Goal: Task Accomplishment & Management: Use online tool/utility

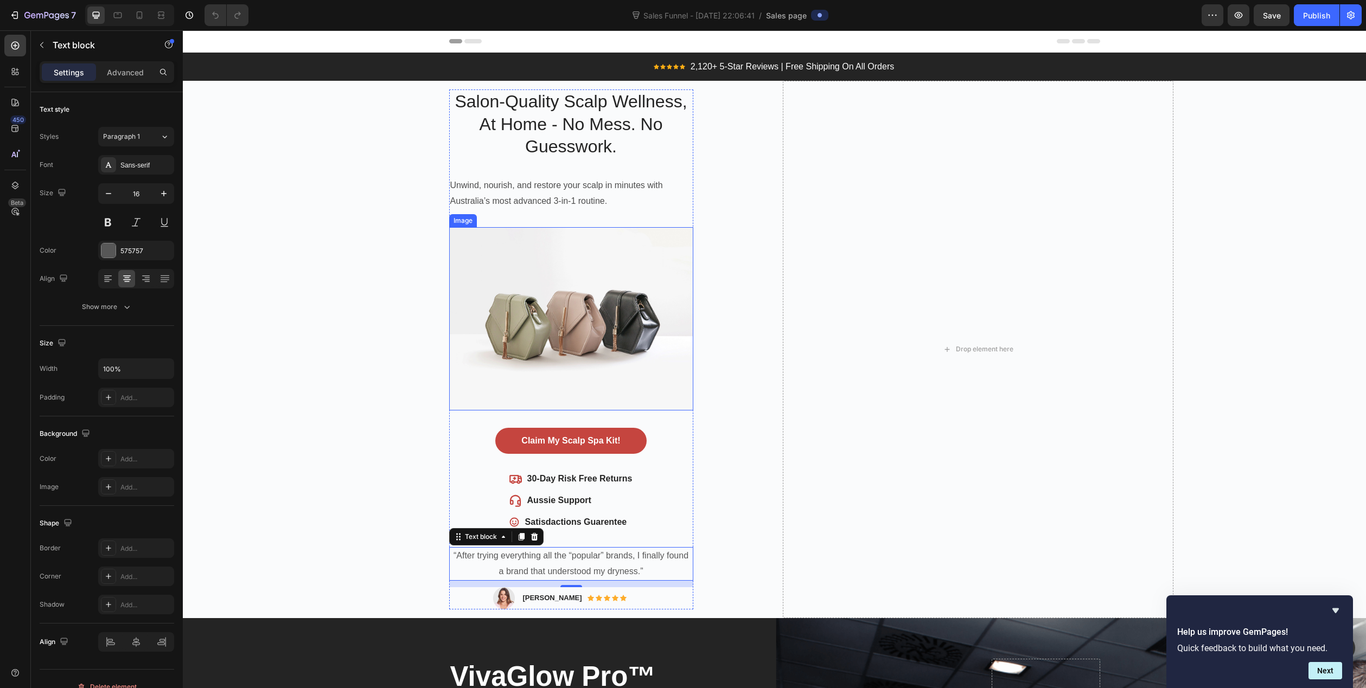
click at [549, 303] on img at bounding box center [571, 318] width 244 height 183
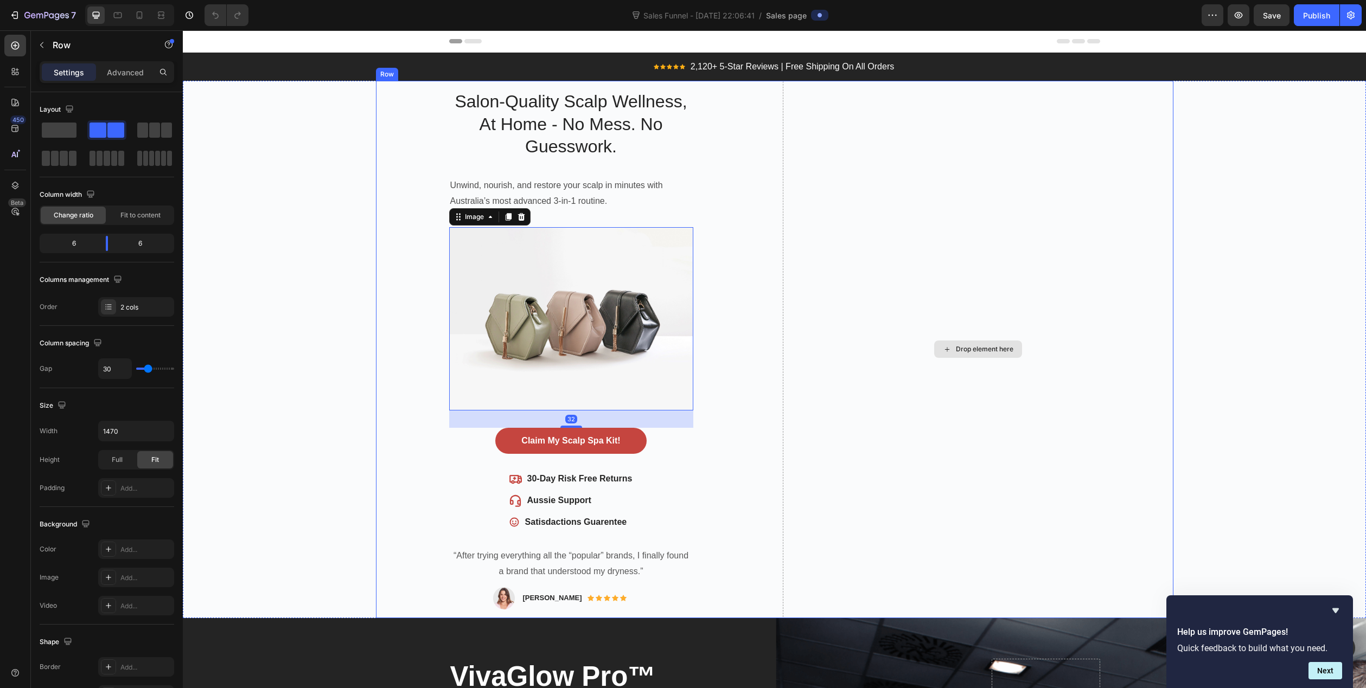
click at [931, 316] on div "Drop element here" at bounding box center [978, 349] width 390 height 537
drag, startPoint x: 234, startPoint y: 160, endPoint x: 515, endPoint y: 151, distance: 281.1
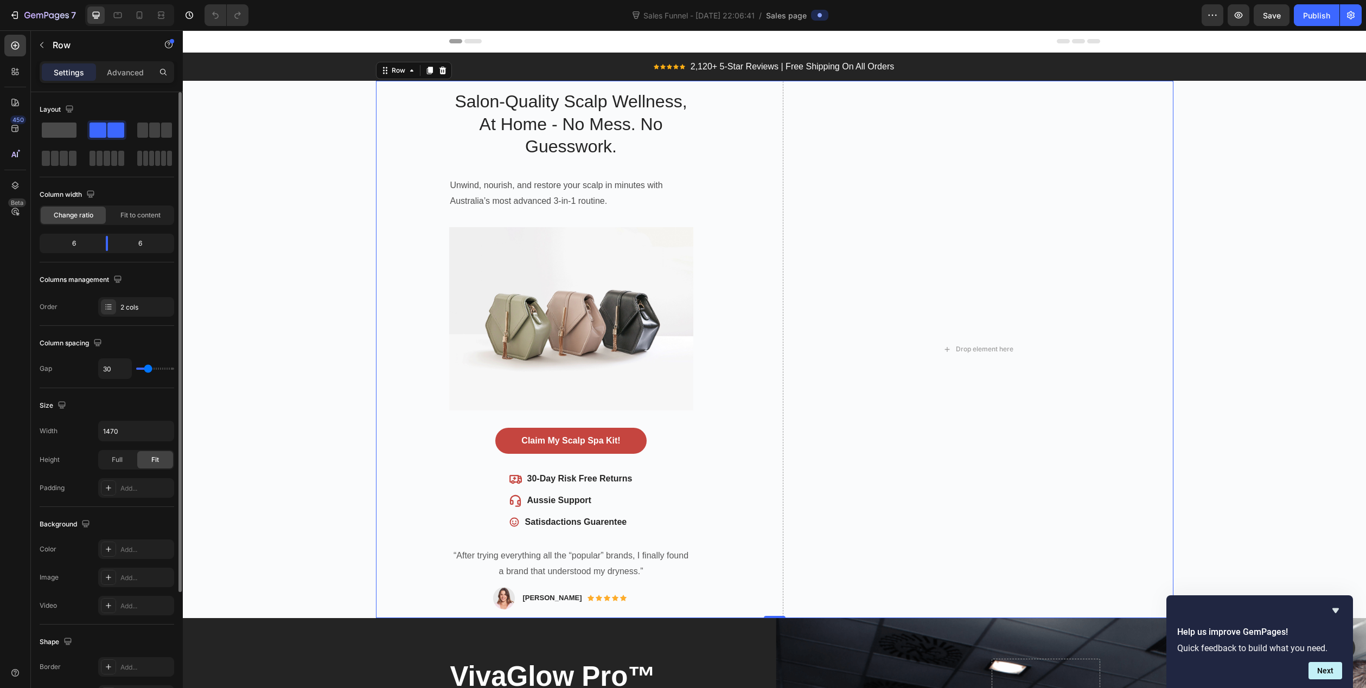
click at [59, 127] on span at bounding box center [59, 130] width 35 height 15
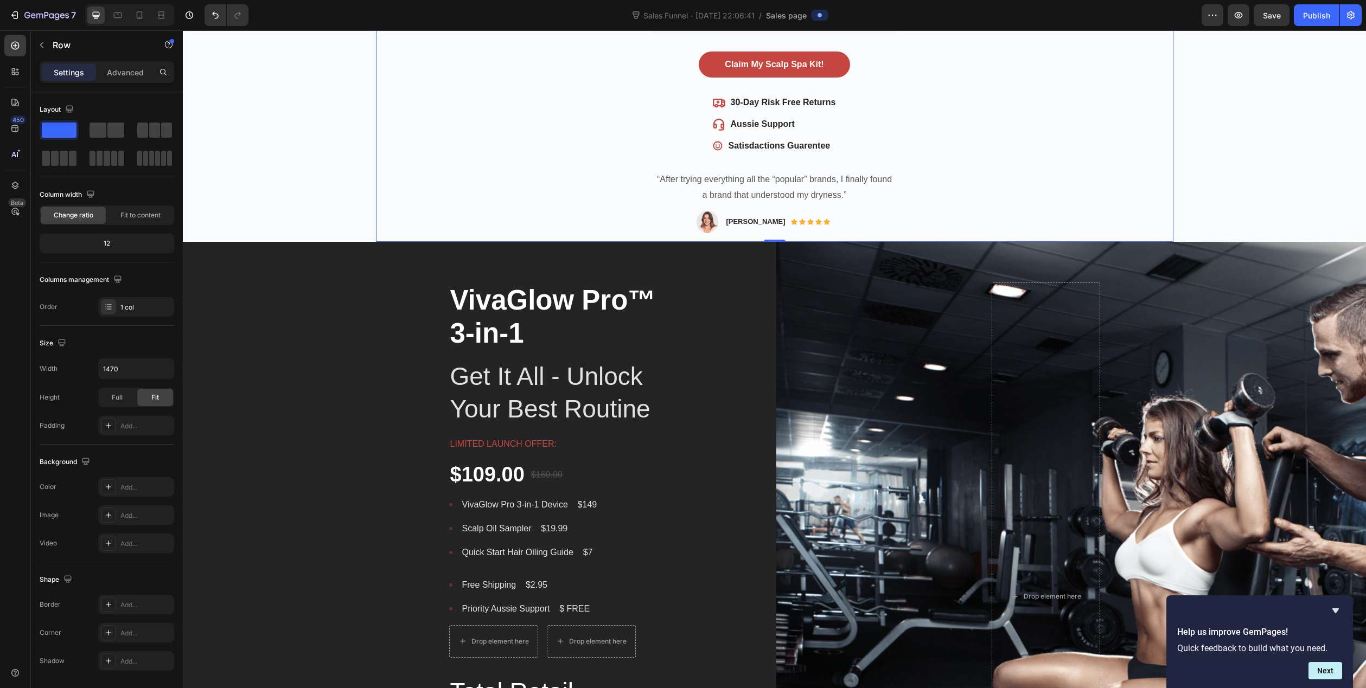
scroll to position [434, 0]
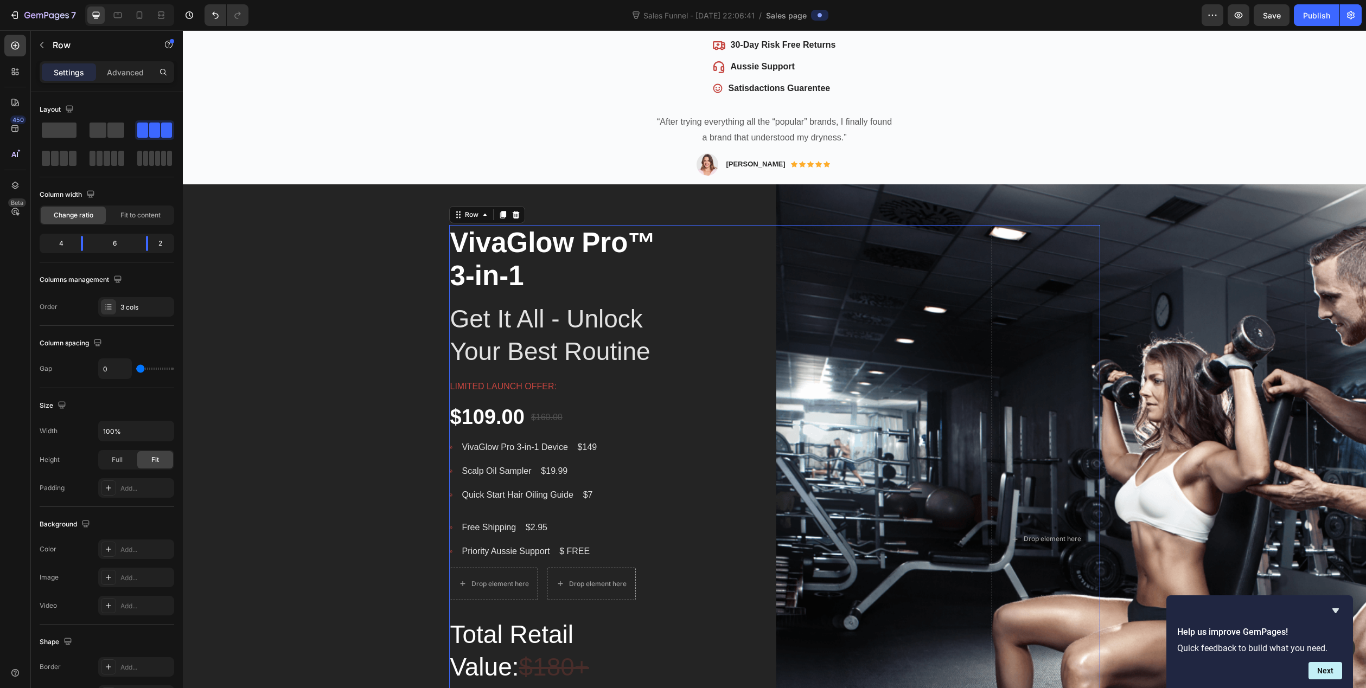
click at [722, 336] on div "Image" at bounding box center [828, 539] width 325 height 629
click at [1194, 332] on div "VivaGlow Pro™ 3-in-1 Product Title Get It All - Unlock Your Best Routine Headin…" at bounding box center [774, 539] width 1183 height 629
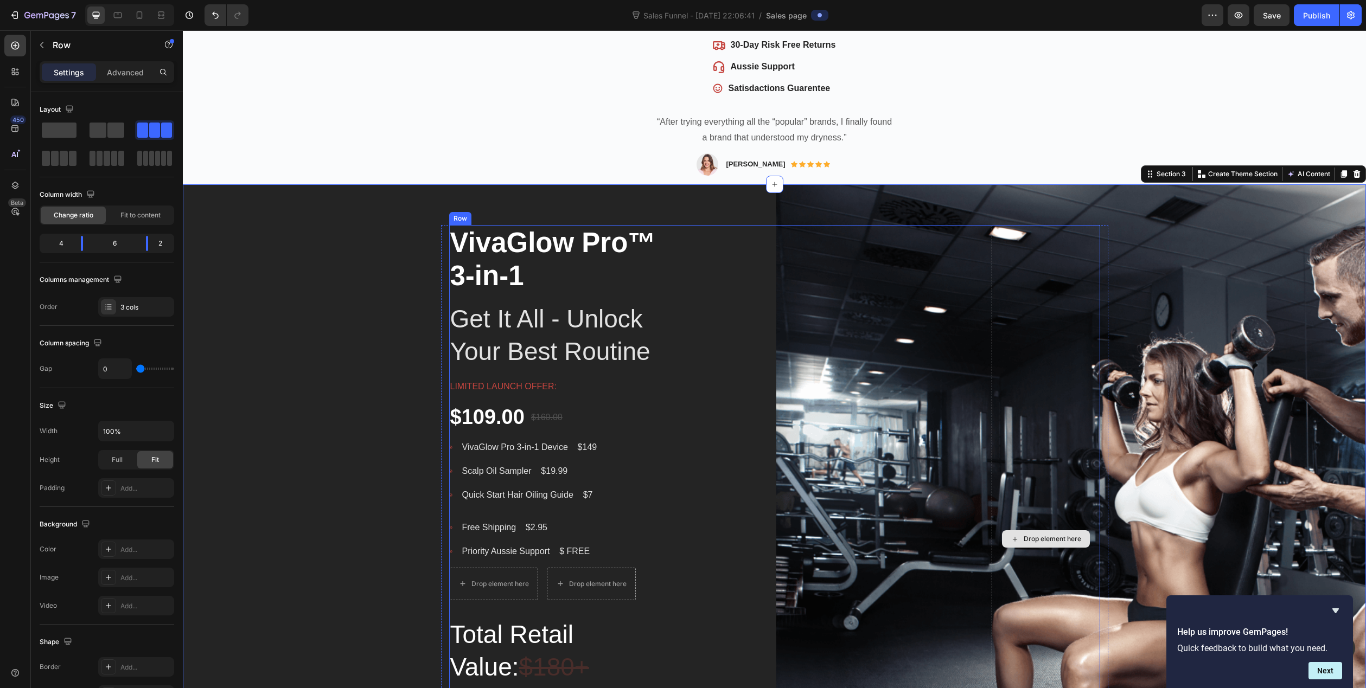
click at [1078, 355] on div "Drop element here" at bounding box center [1045, 539] width 108 height 629
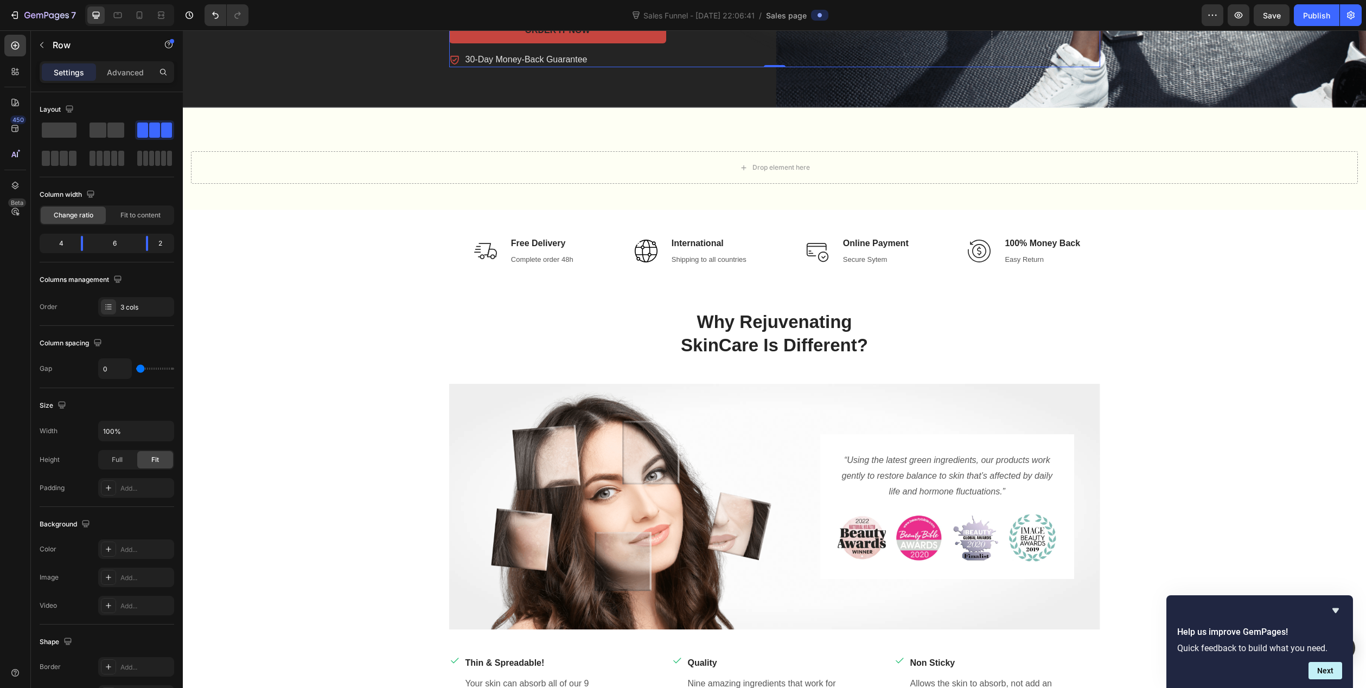
scroll to position [1247, 0]
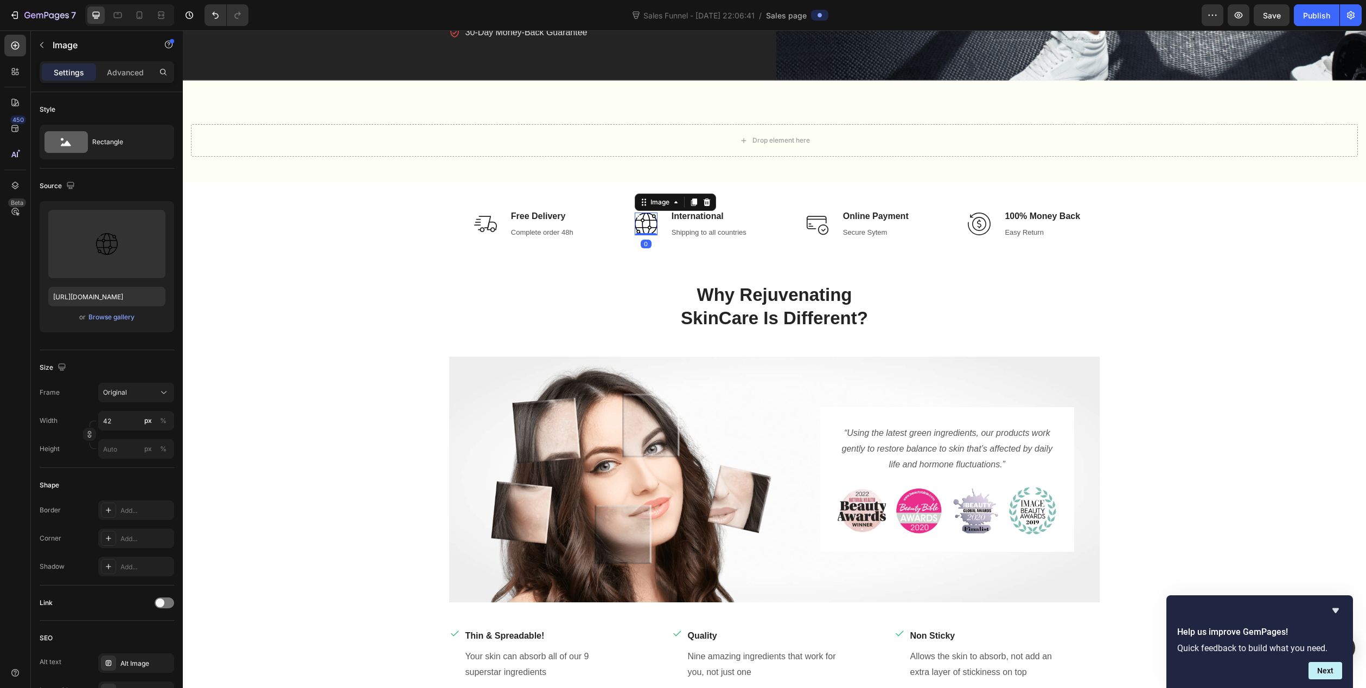
click at [642, 235] on img at bounding box center [646, 224] width 23 height 23
click at [545, 238] on p "Complete order 48h" at bounding box center [542, 232] width 62 height 11
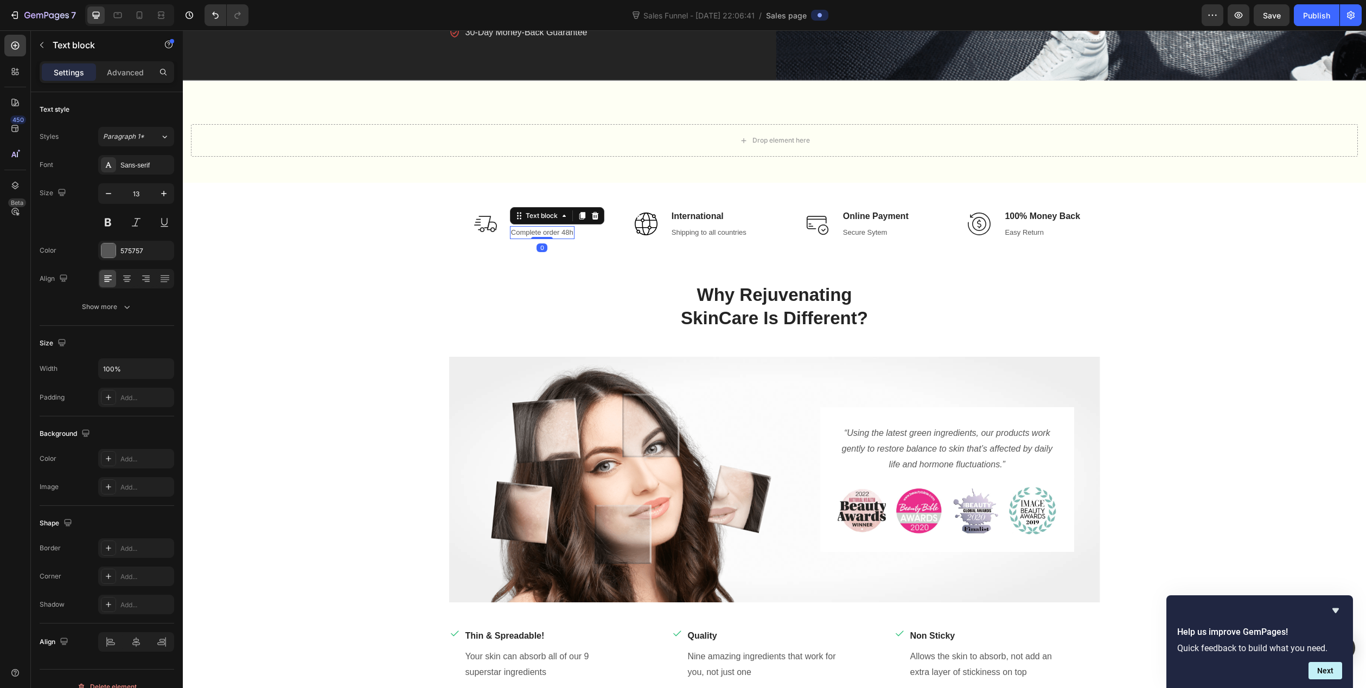
click at [541, 238] on p "Complete order 48h" at bounding box center [542, 232] width 62 height 11
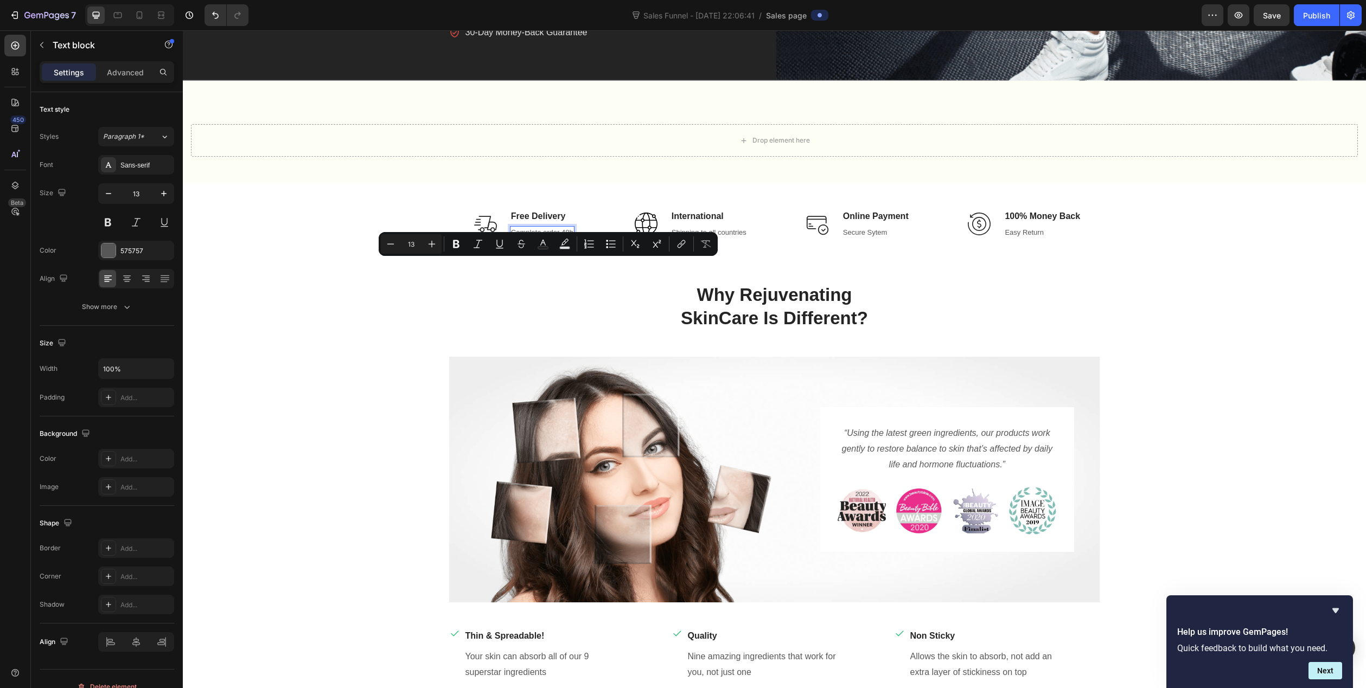
click at [569, 239] on div "Complete order 48h" at bounding box center [542, 232] width 65 height 13
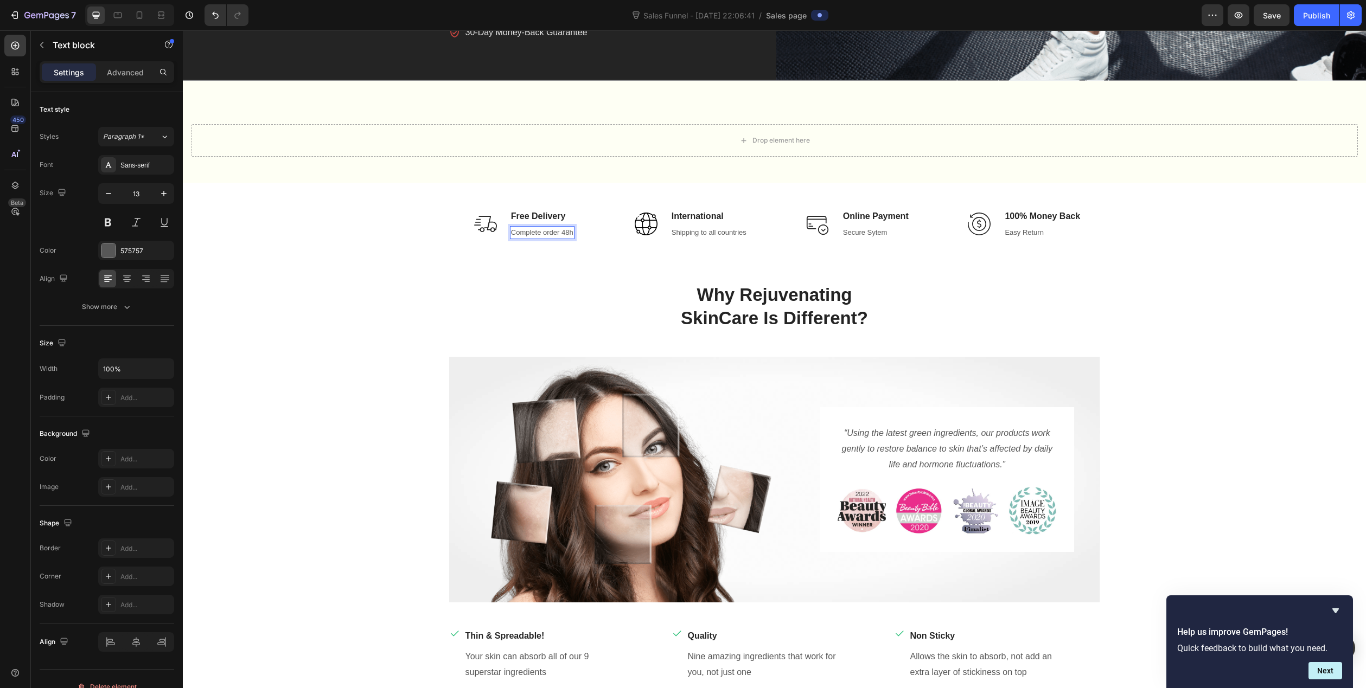
click at [567, 238] on p "Complete order 48h" at bounding box center [542, 232] width 62 height 11
click at [568, 238] on p "Complete order 48h" at bounding box center [542, 232] width 62 height 11
drag, startPoint x: 568, startPoint y: 266, endPoint x: 510, endPoint y: 266, distance: 58.0
click at [511, 238] on p "Complete order 48h" at bounding box center [542, 232] width 62 height 11
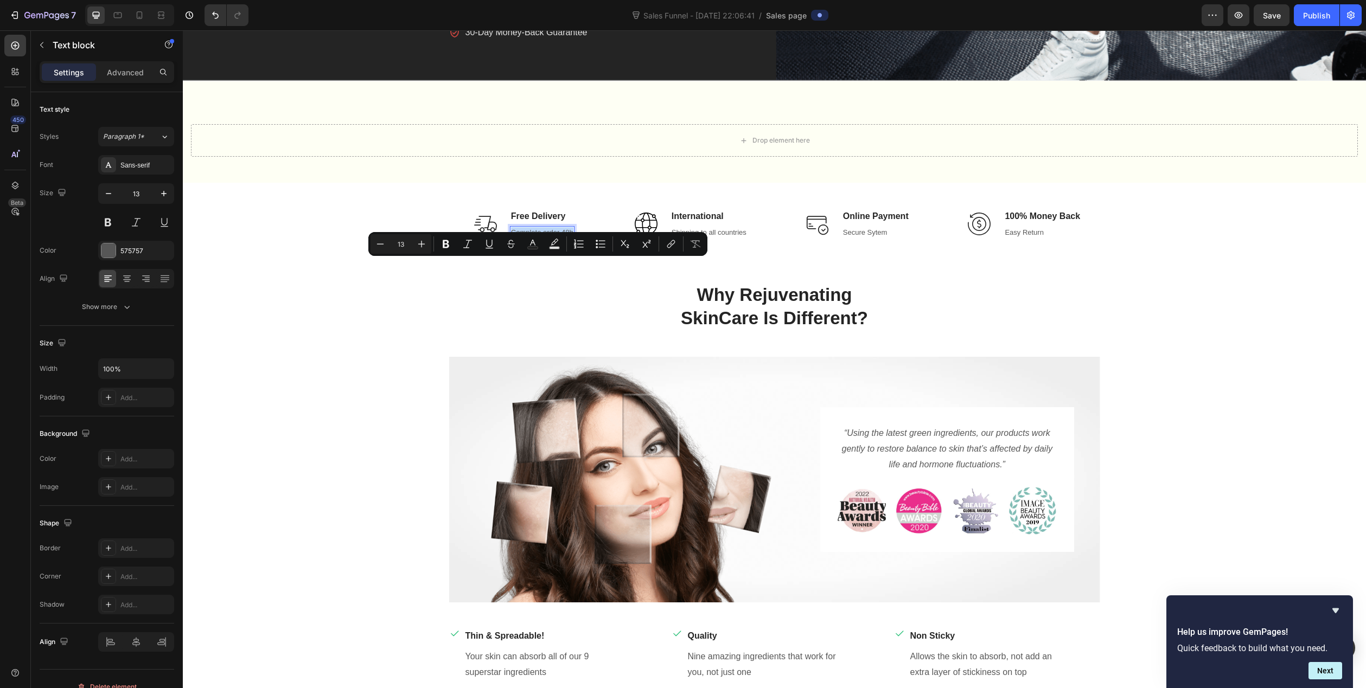
drag, startPoint x: 508, startPoint y: 266, endPoint x: 570, endPoint y: 267, distance: 62.4
click at [570, 239] on div "Complete order 48h" at bounding box center [542, 232] width 65 height 13
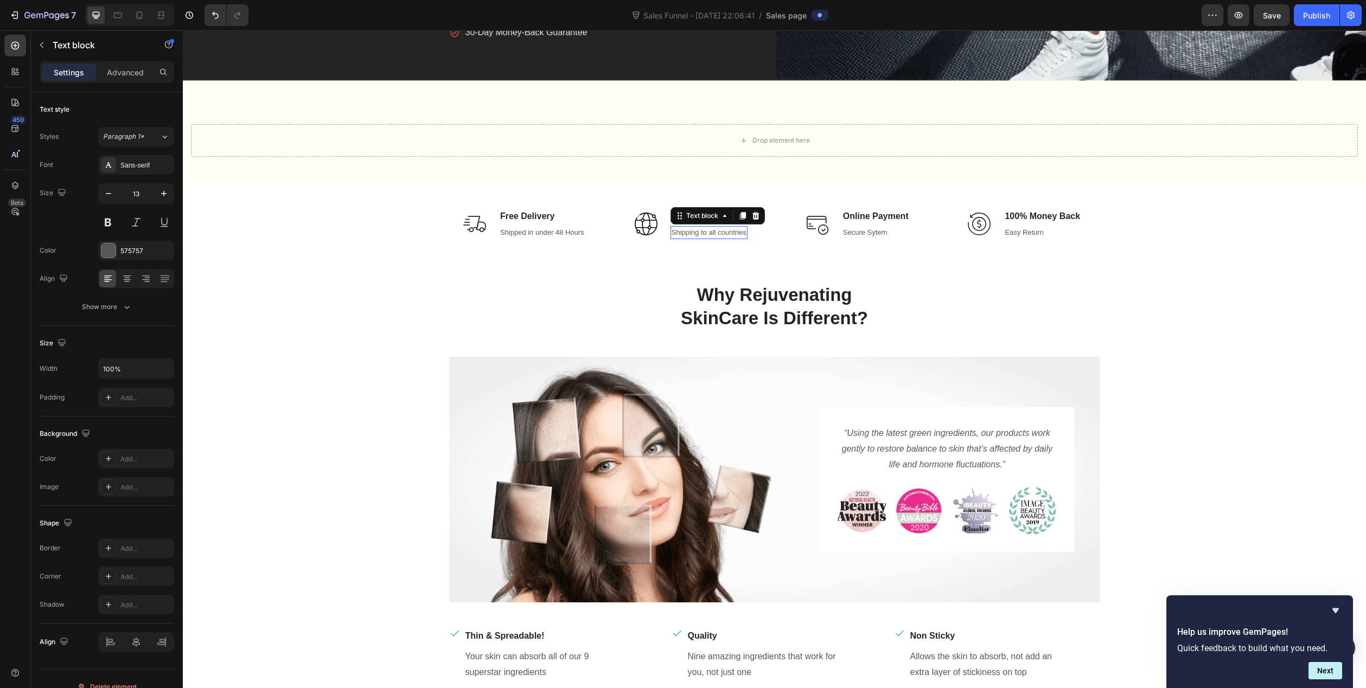
click at [713, 239] on div "Shipping to all countries" at bounding box center [708, 232] width 77 height 13
click at [639, 235] on img at bounding box center [646, 224] width 23 height 23
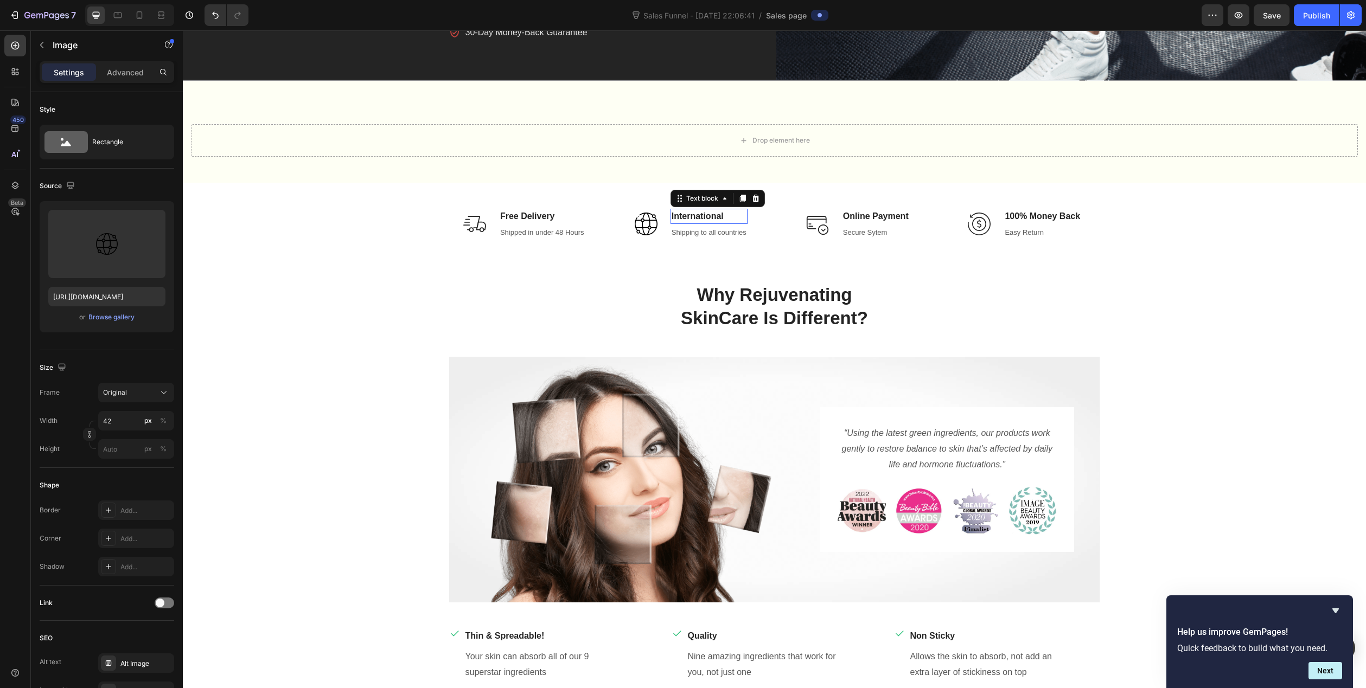
click at [688, 223] on p "International" at bounding box center [708, 216] width 75 height 13
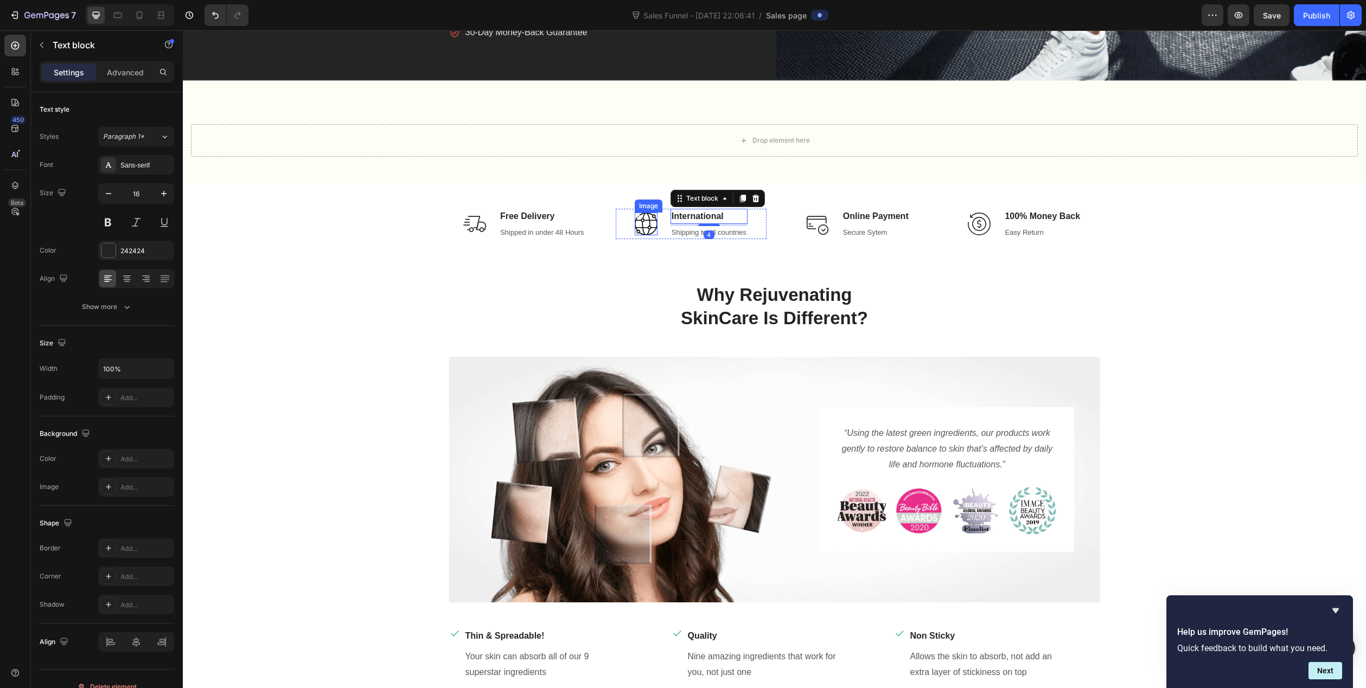
click at [648, 235] on img at bounding box center [646, 224] width 23 height 23
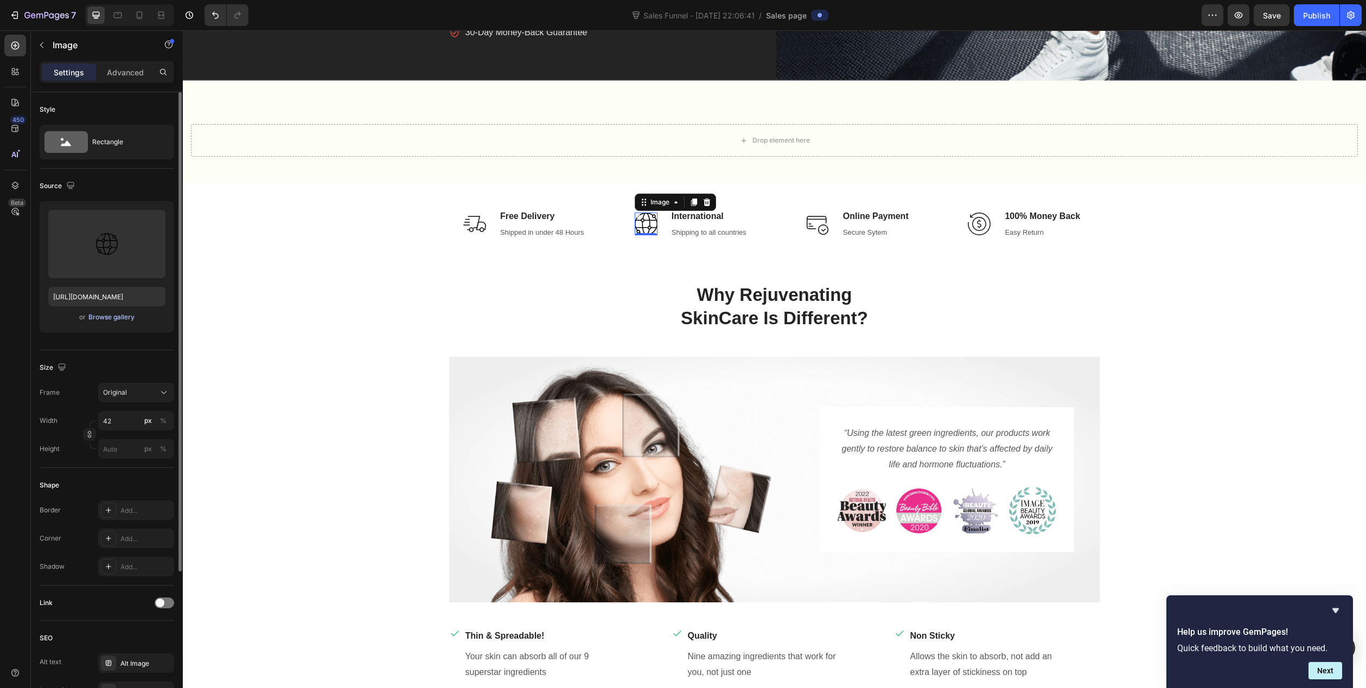
click at [117, 315] on div "Browse gallery" at bounding box center [111, 317] width 46 height 10
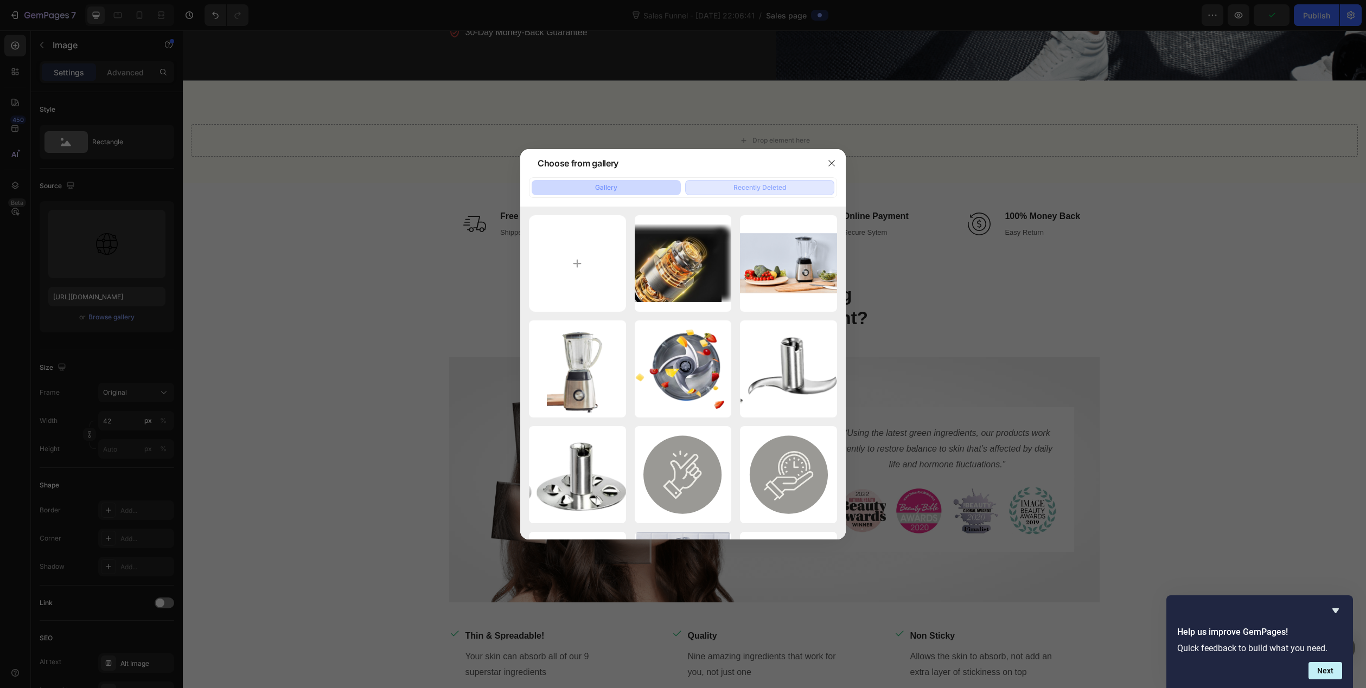
click at [782, 189] on div "Recently Deleted" at bounding box center [759, 188] width 53 height 10
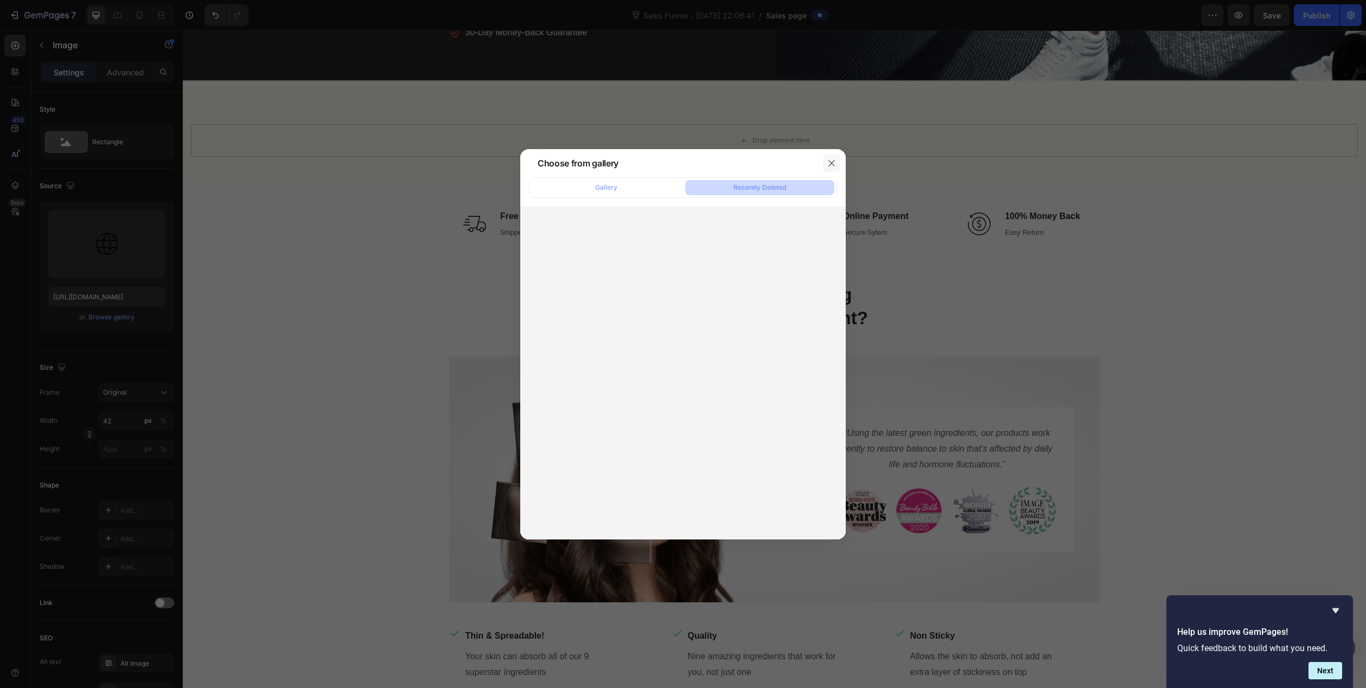
click at [832, 167] on icon "button" at bounding box center [831, 163] width 9 height 9
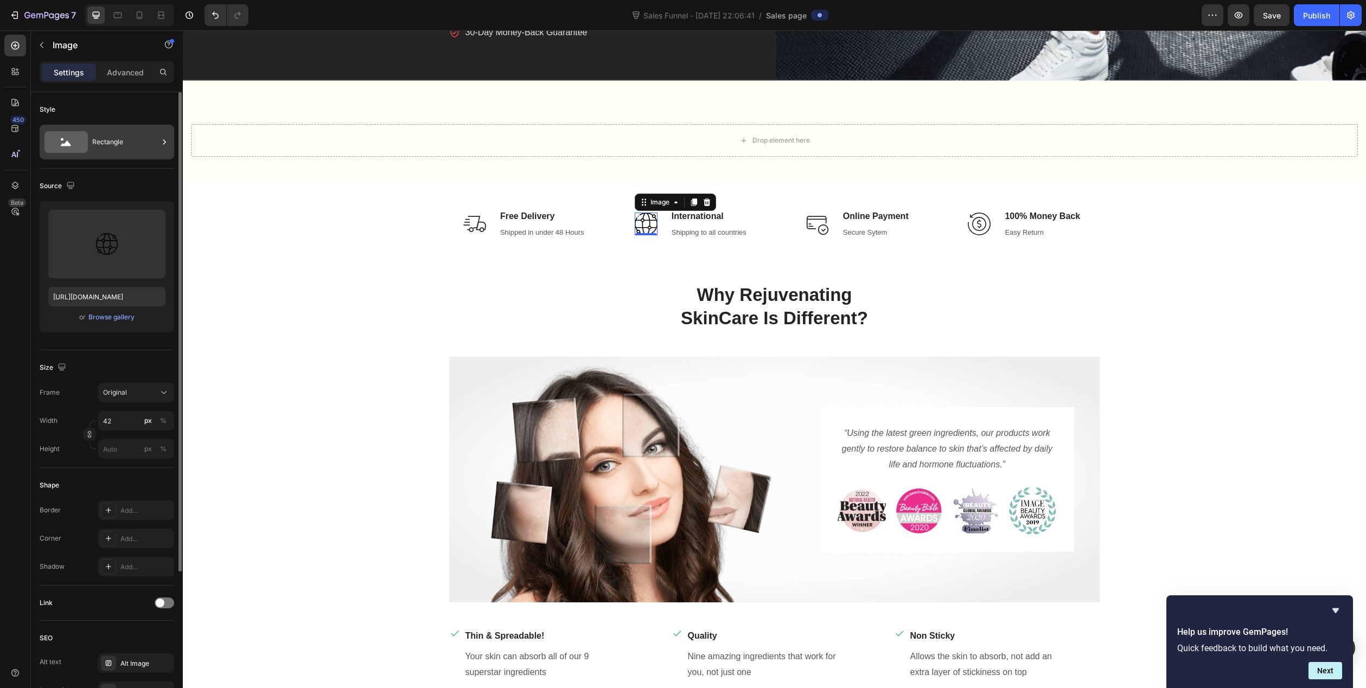
click at [118, 146] on div "Rectangle" at bounding box center [125, 142] width 66 height 25
click at [106, 103] on div "Style" at bounding box center [107, 109] width 135 height 17
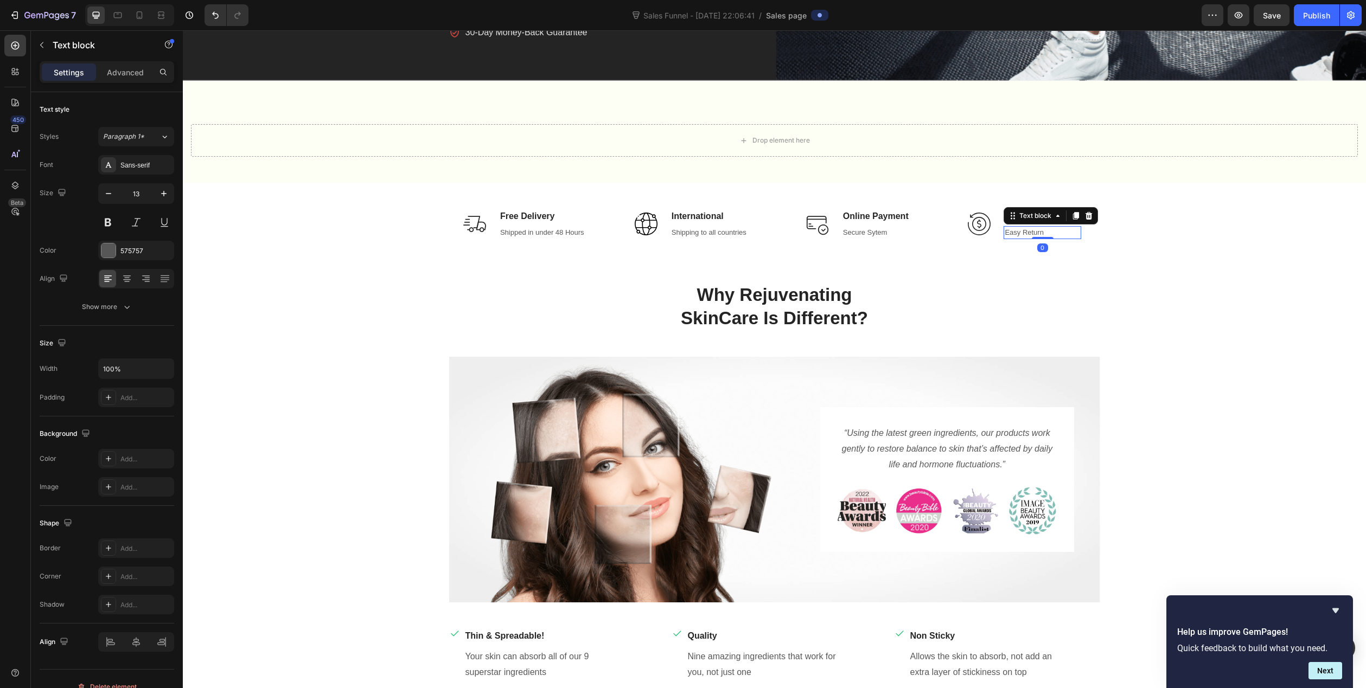
click at [1019, 238] on p "Easy Return" at bounding box center [1041, 232] width 75 height 11
click at [1046, 238] on p "Easy Return" at bounding box center [1041, 232] width 75 height 11
drag, startPoint x: 1046, startPoint y: 264, endPoint x: 927, endPoint y: 270, distance: 118.4
click at [996, 239] on div "Image 100% Money Back Text block Easy Return Text block 0 Row" at bounding box center [1024, 224] width 151 height 30
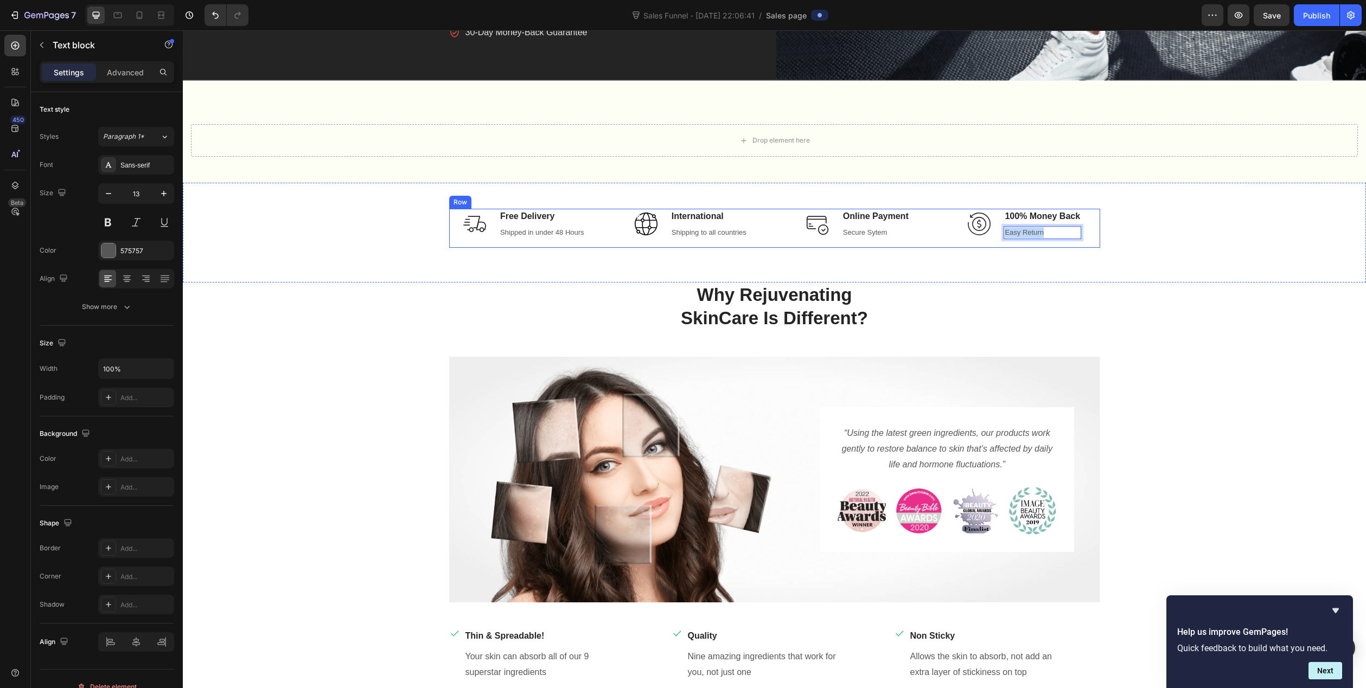
click at [715, 239] on div "Shipping to all countries" at bounding box center [708, 232] width 77 height 13
click at [1017, 238] on p "Easy Return" at bounding box center [1041, 232] width 75 height 11
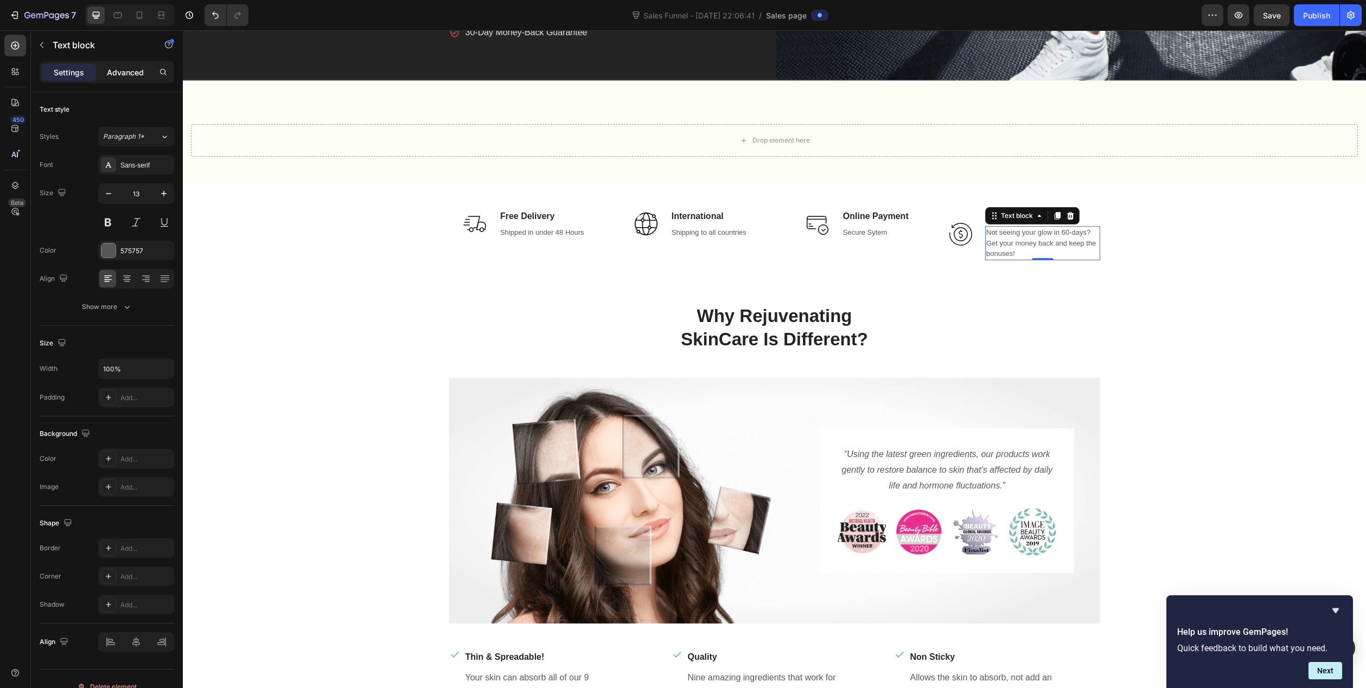
click at [130, 77] on p "Advanced" at bounding box center [125, 72] width 37 height 11
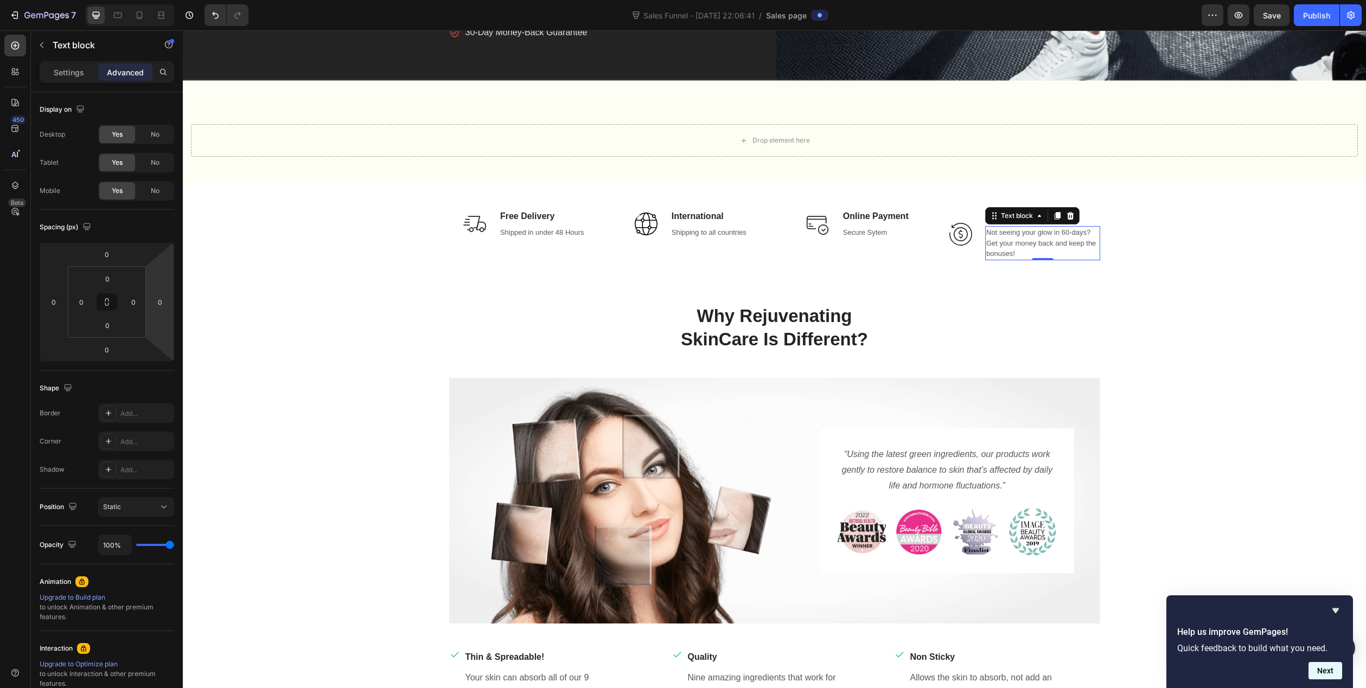
click at [1321, 668] on button "Next" at bounding box center [1325, 670] width 34 height 17
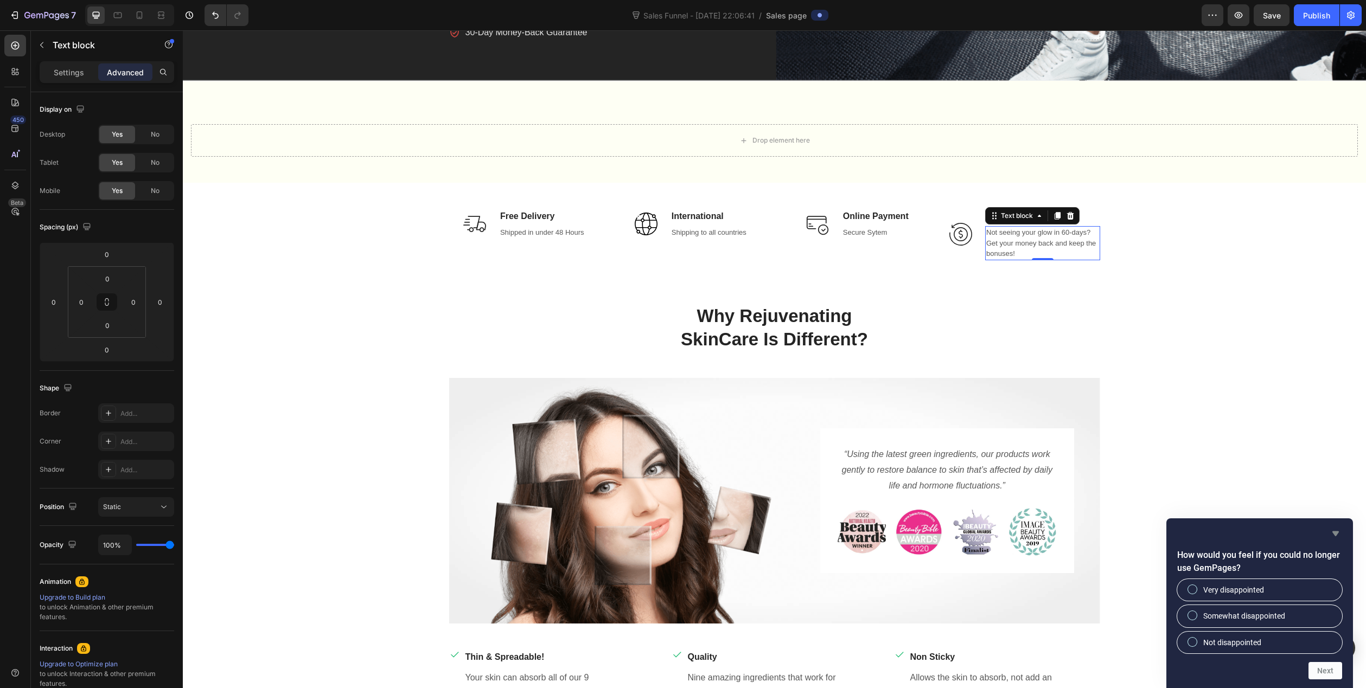
click at [1336, 534] on icon "Hide survey" at bounding box center [1335, 533] width 7 height 5
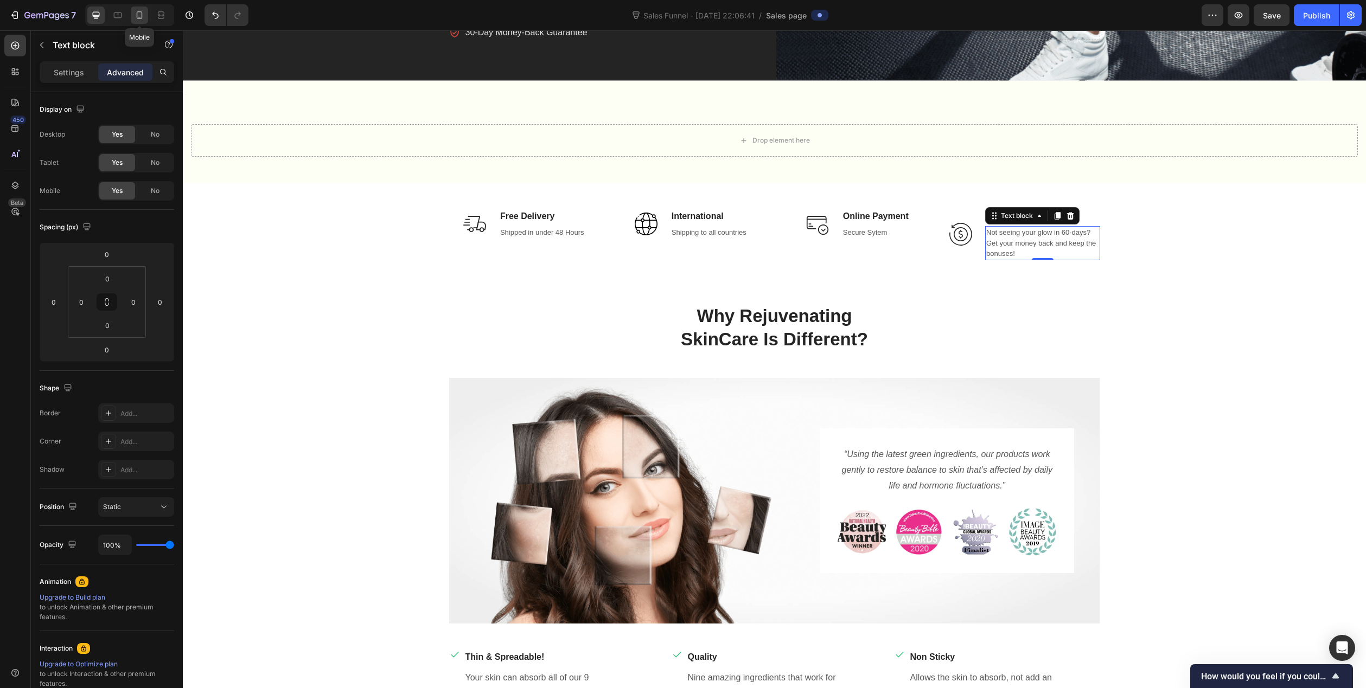
click at [140, 18] on icon at bounding box center [140, 15] width 6 height 8
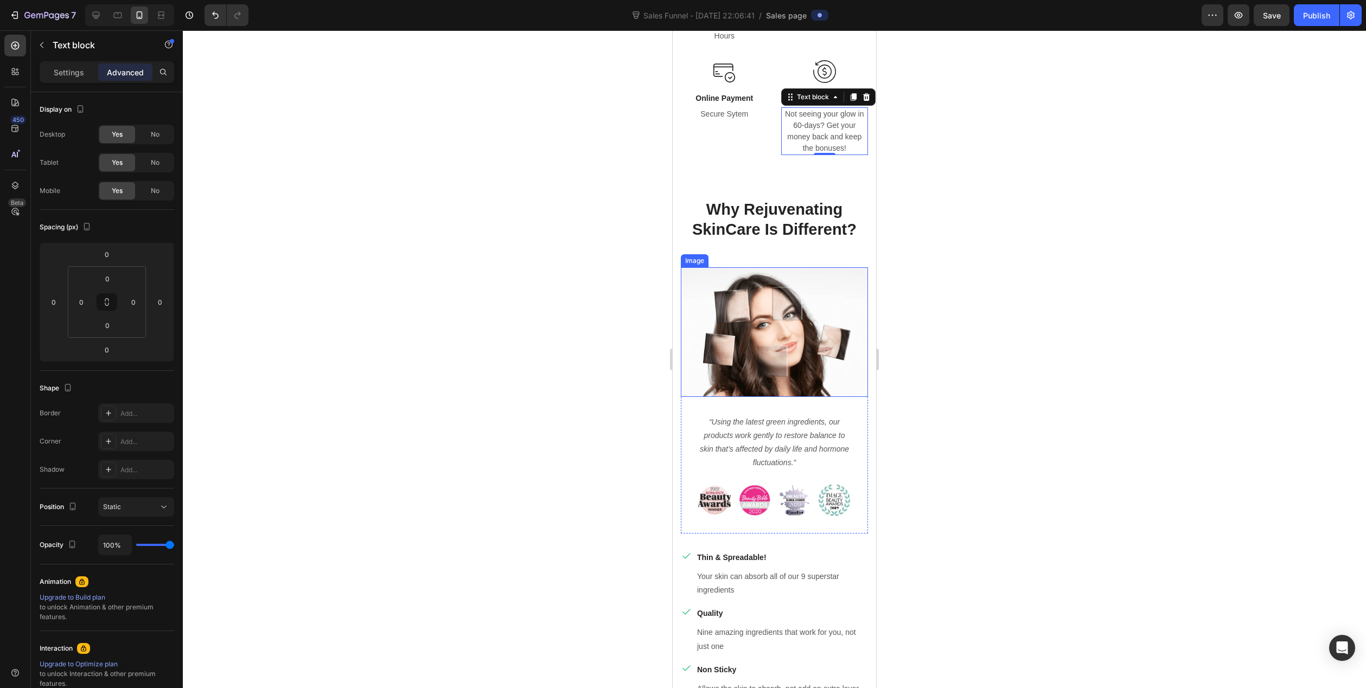
scroll to position [1118, 0]
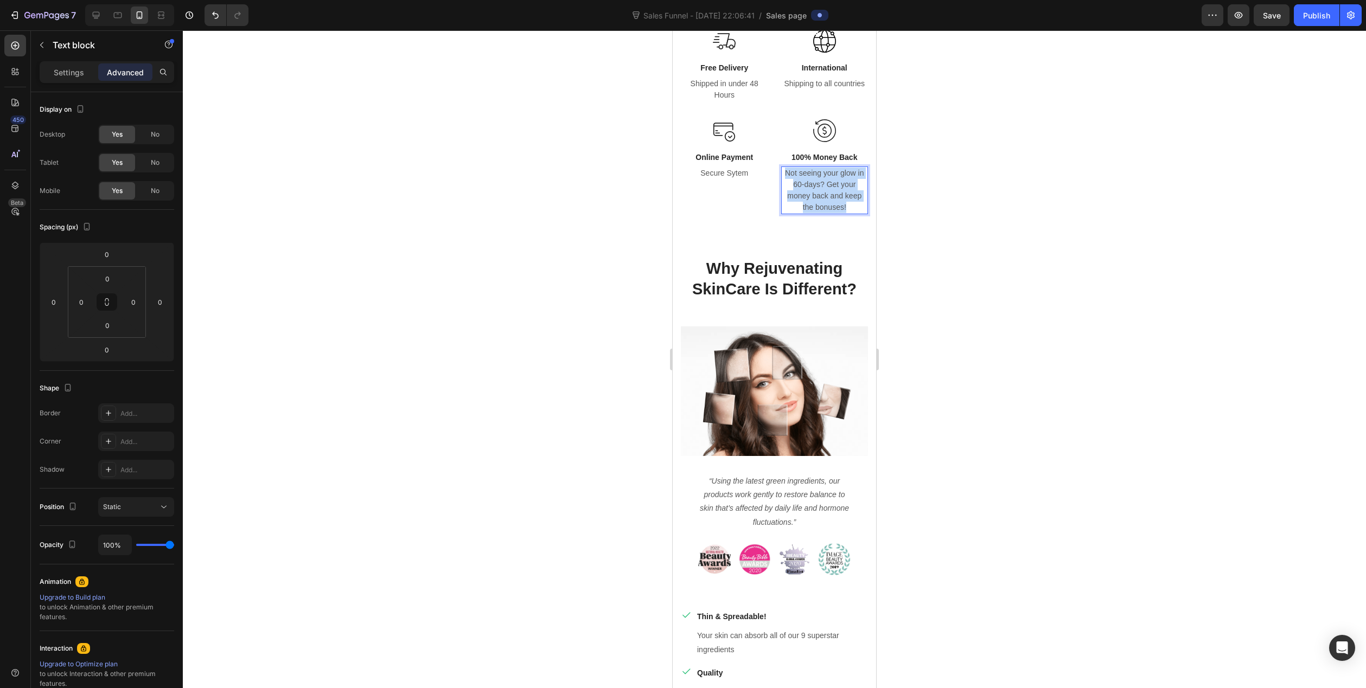
drag, startPoint x: 846, startPoint y: 309, endPoint x: 776, endPoint y: 273, distance: 77.9
click at [776, 223] on div "Image Free Delivery Text block Shipped in under 48 Hours Text block Row Image I…" at bounding box center [774, 126] width 187 height 193
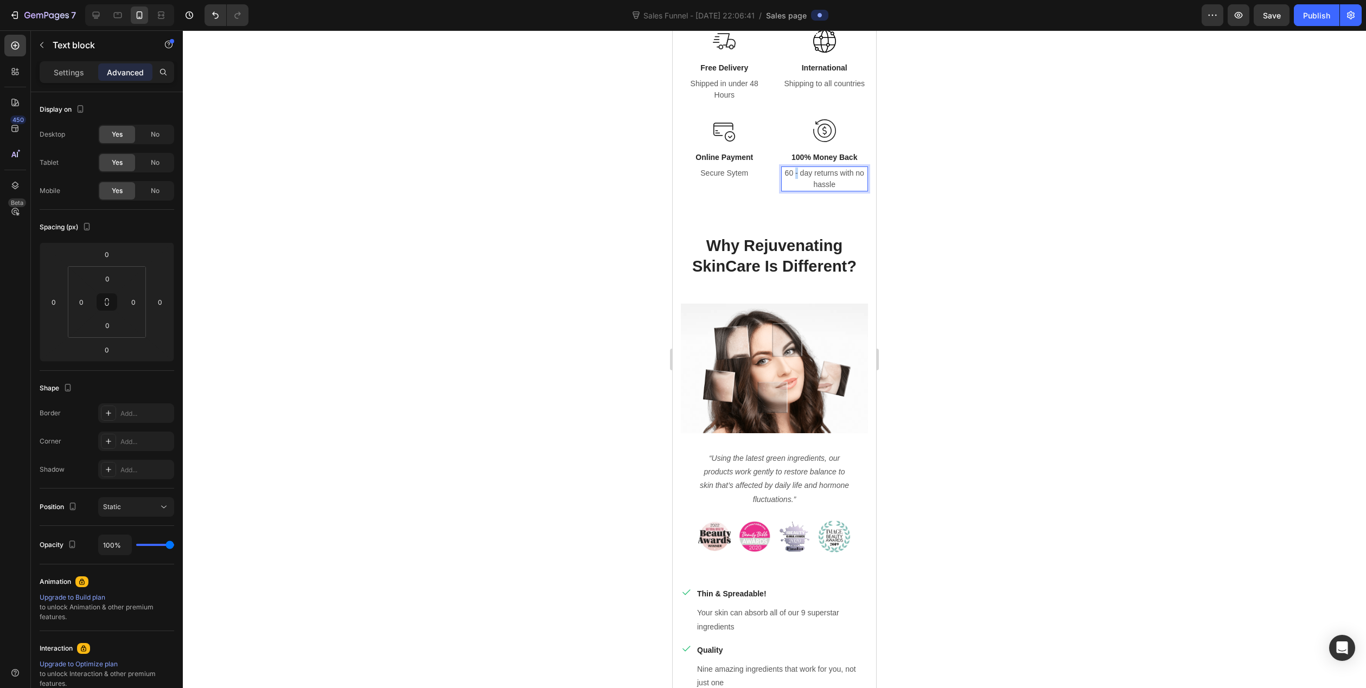
drag, startPoint x: 790, startPoint y: 271, endPoint x: 815, endPoint y: 295, distance: 34.9
click at [791, 190] on p "60 - day returns with no hassle" at bounding box center [824, 179] width 85 height 23
click at [831, 190] on p "60-day returns with no hassle" at bounding box center [824, 179] width 85 height 23
click at [737, 179] on p "Secure Sytem" at bounding box center [724, 173] width 85 height 11
click at [748, 101] on p "Shipped in under 48 Hours" at bounding box center [724, 89] width 85 height 23
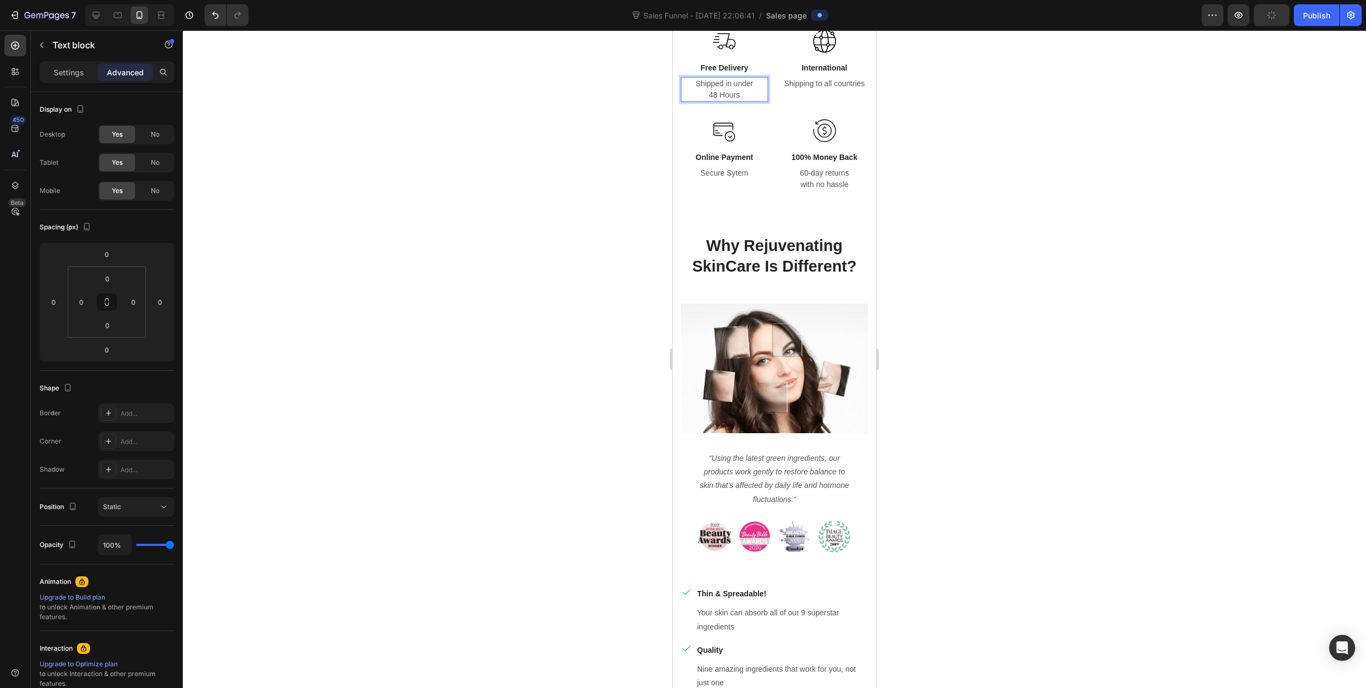
click at [798, 89] on p "Shipping to all countries" at bounding box center [824, 83] width 85 height 11
click at [827, 89] on p "Shipping to all countries" at bounding box center [824, 83] width 85 height 11
click at [815, 53] on img at bounding box center [824, 41] width 23 height 23
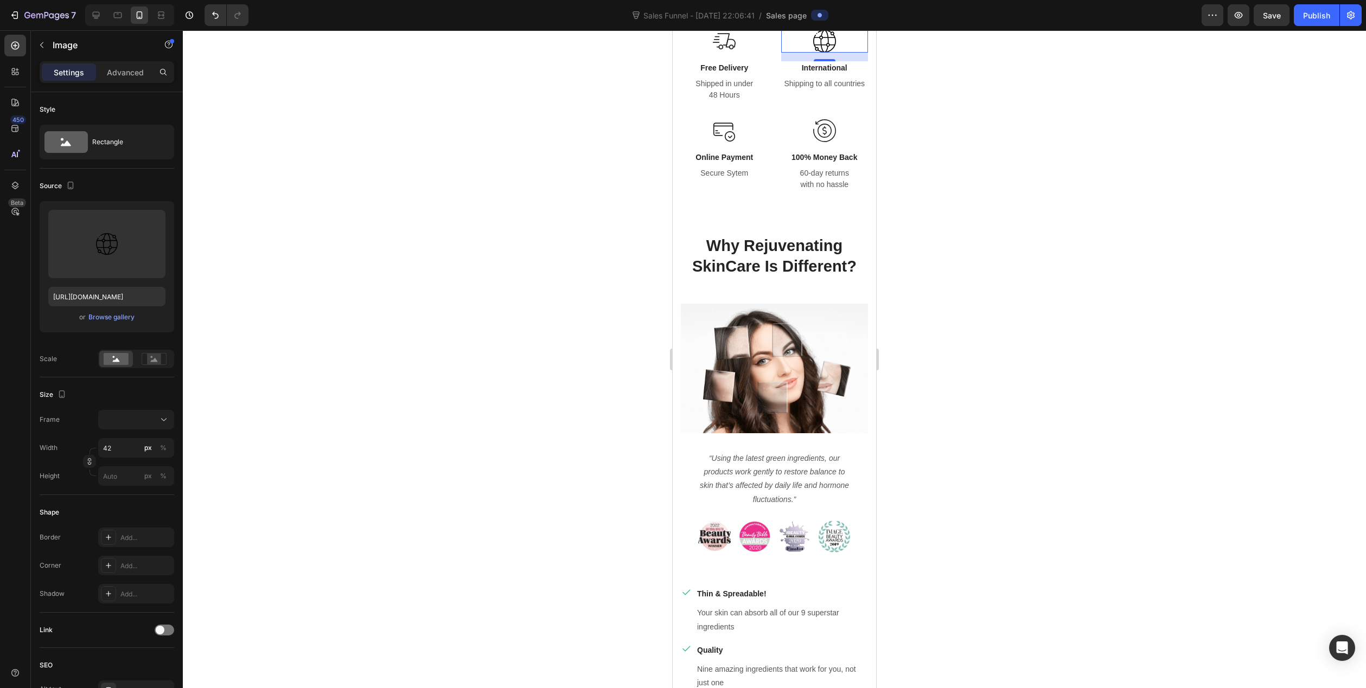
click at [983, 238] on div at bounding box center [774, 359] width 1183 height 658
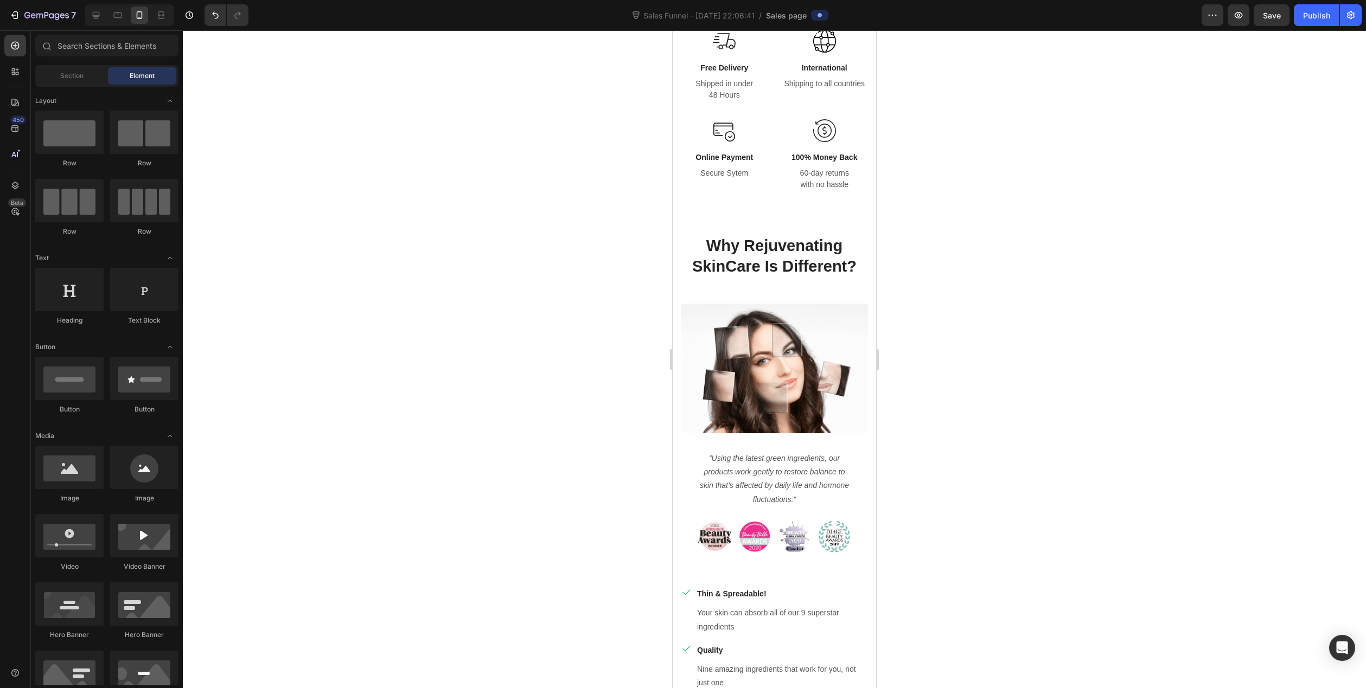
drag, startPoint x: 609, startPoint y: 417, endPoint x: 624, endPoint y: 398, distance: 24.3
click at [609, 417] on div at bounding box center [774, 359] width 1183 height 658
click at [819, 53] on img at bounding box center [824, 41] width 23 height 23
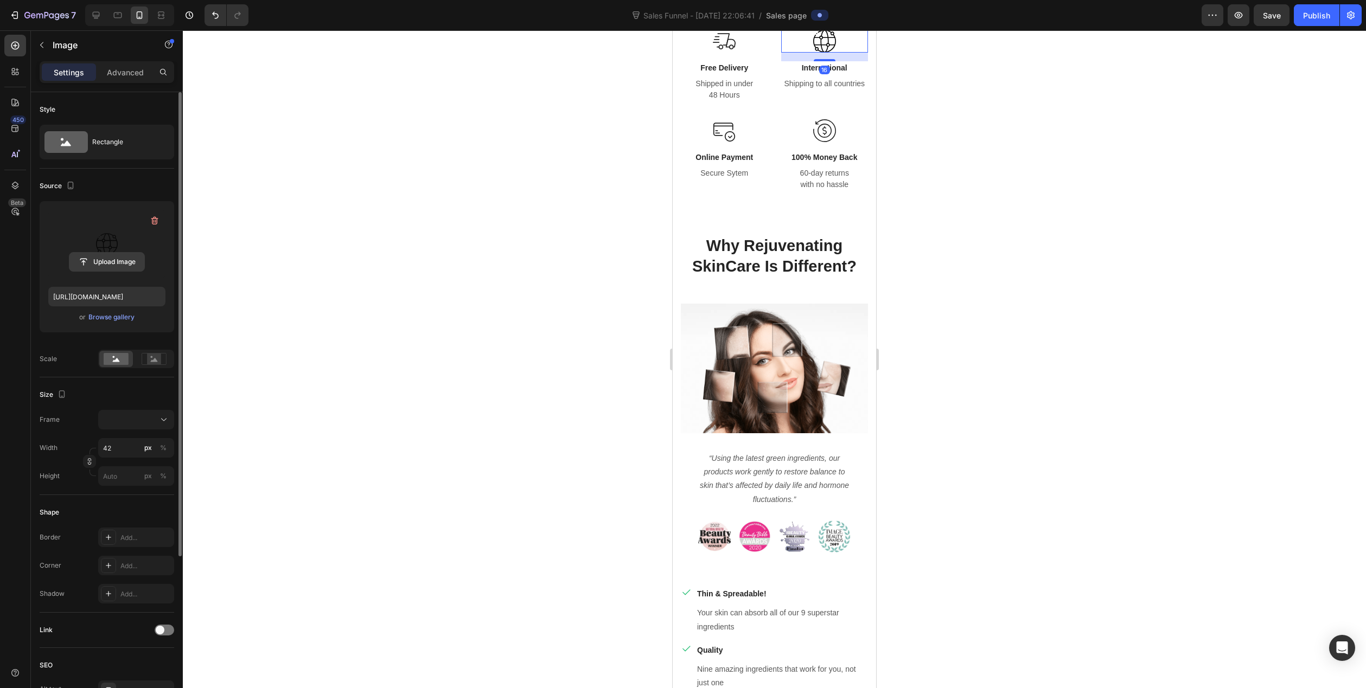
click at [105, 261] on input "file" at bounding box center [106, 262] width 75 height 18
type input "[URL][DOMAIN_NAME]"
click at [106, 261] on input "file" at bounding box center [106, 262] width 75 height 18
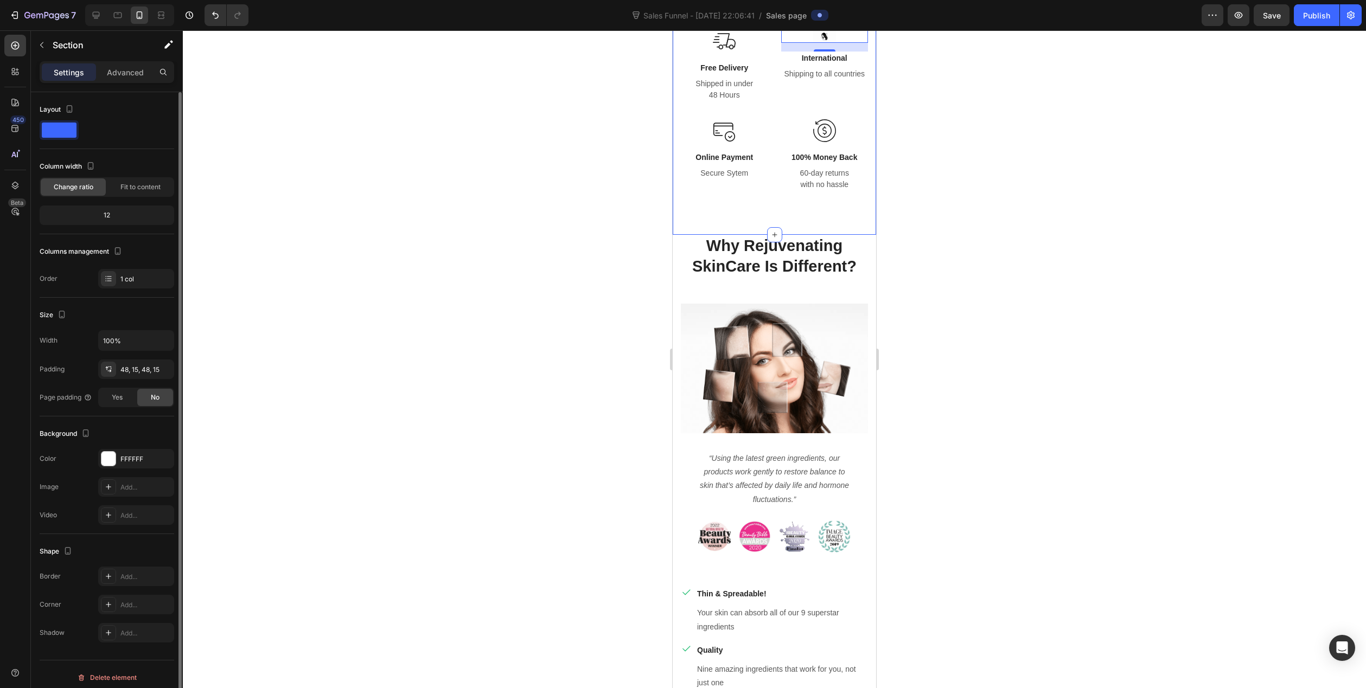
click at [675, 188] on div "Image Free Delivery Text block Shipped in under 48 Hours Text block Row Image 1…" at bounding box center [774, 119] width 203 height 231
click at [121, 459] on div "FFFFFF" at bounding box center [135, 459] width 31 height 10
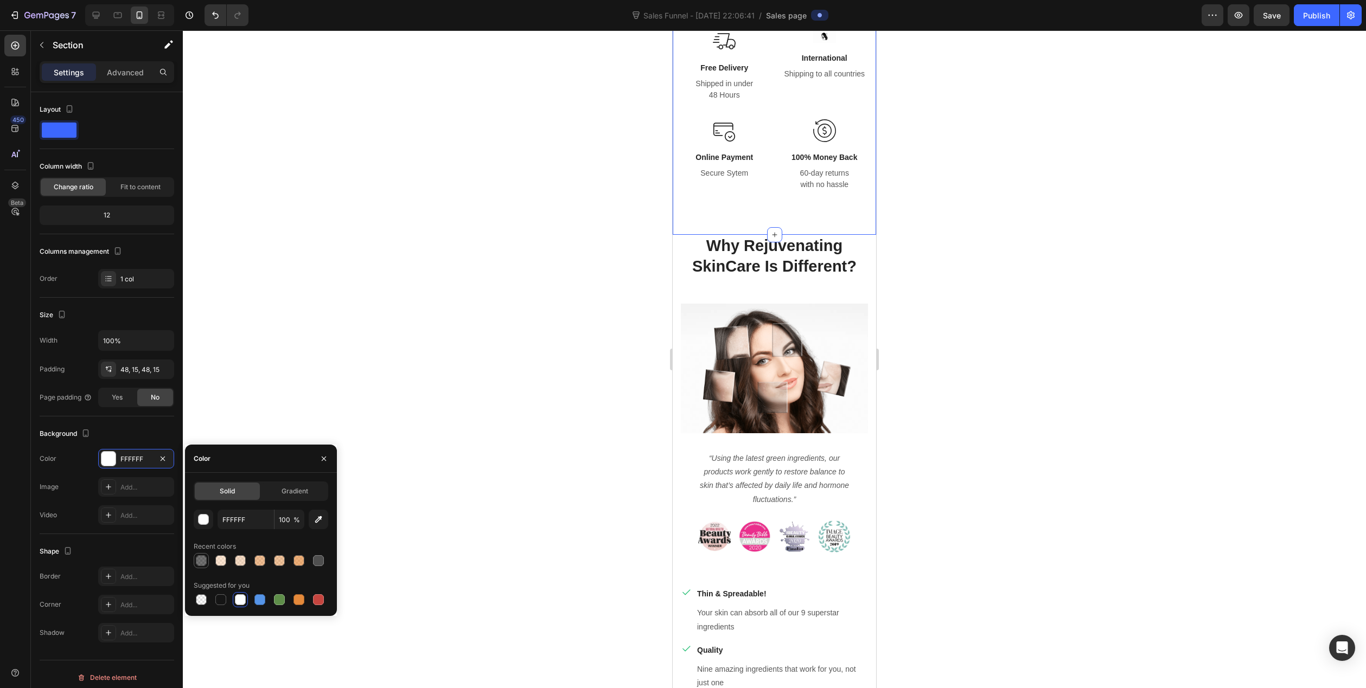
click at [198, 559] on div at bounding box center [201, 560] width 11 height 11
type input "000000"
type input "55"
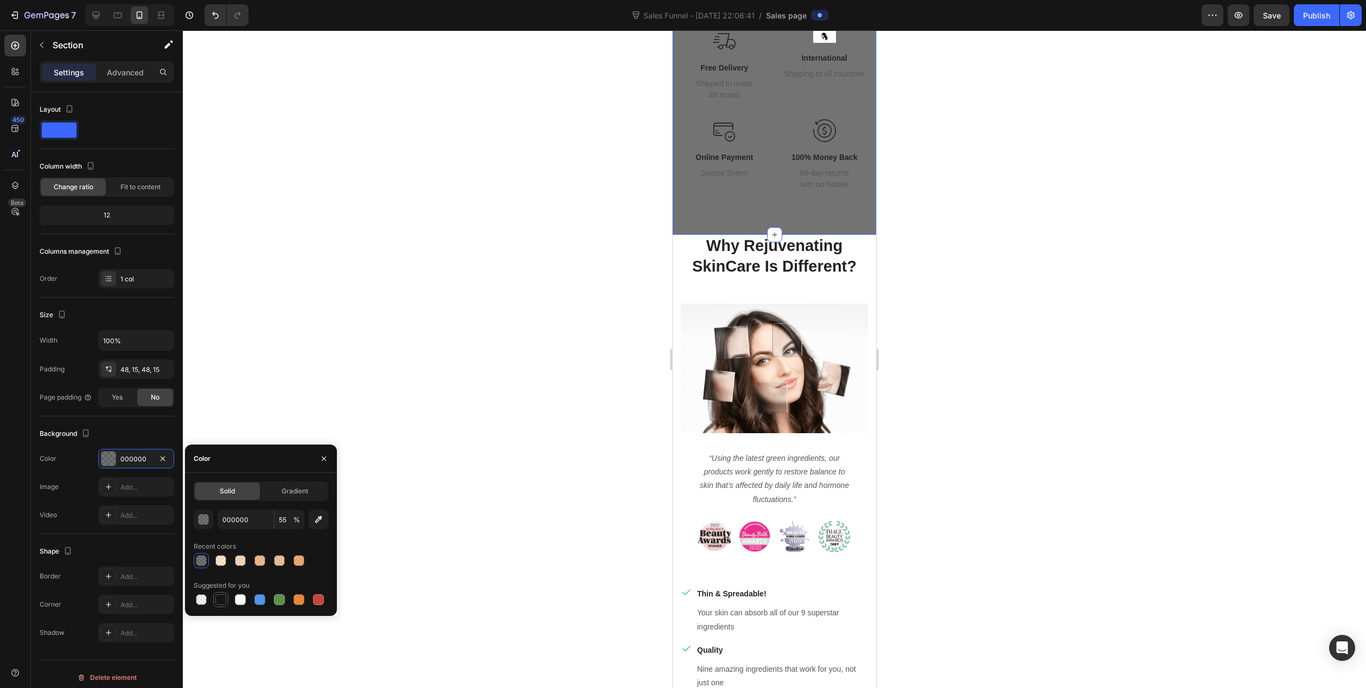
click at [221, 598] on div at bounding box center [220, 599] width 11 height 11
type input "151515"
type input "100"
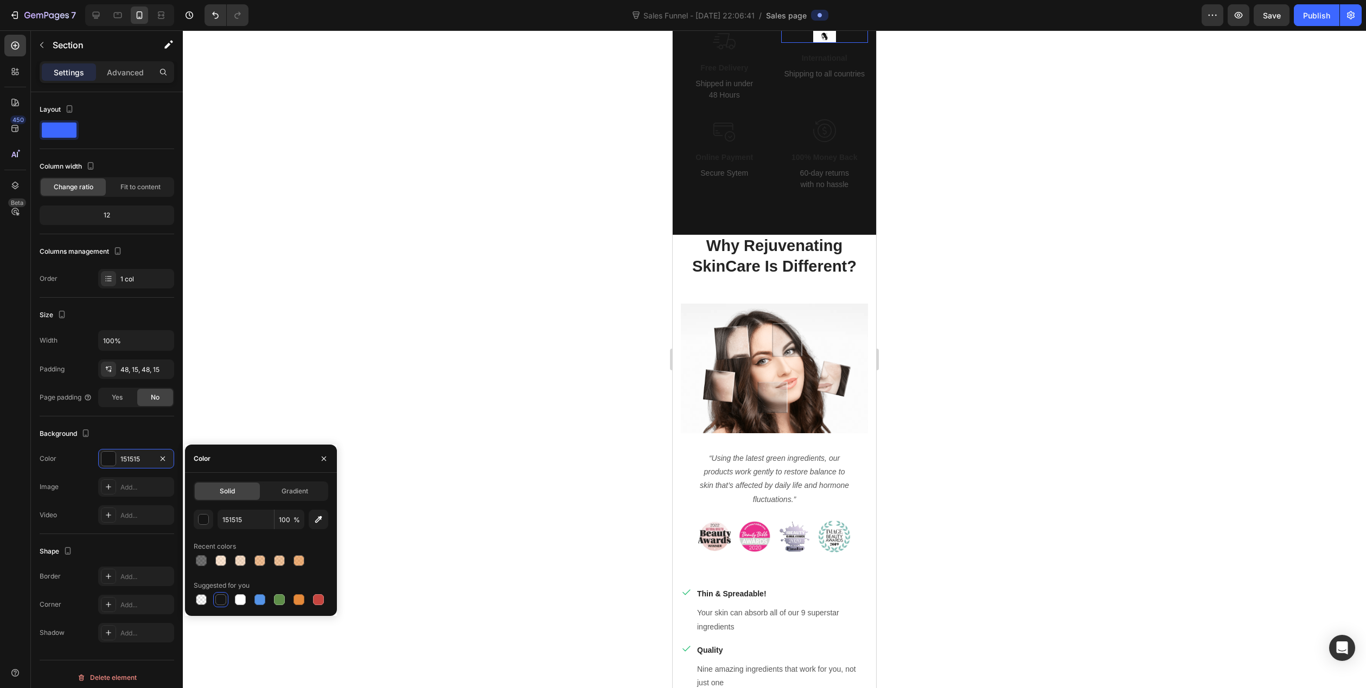
click at [818, 43] on img at bounding box center [824, 36] width 23 height 13
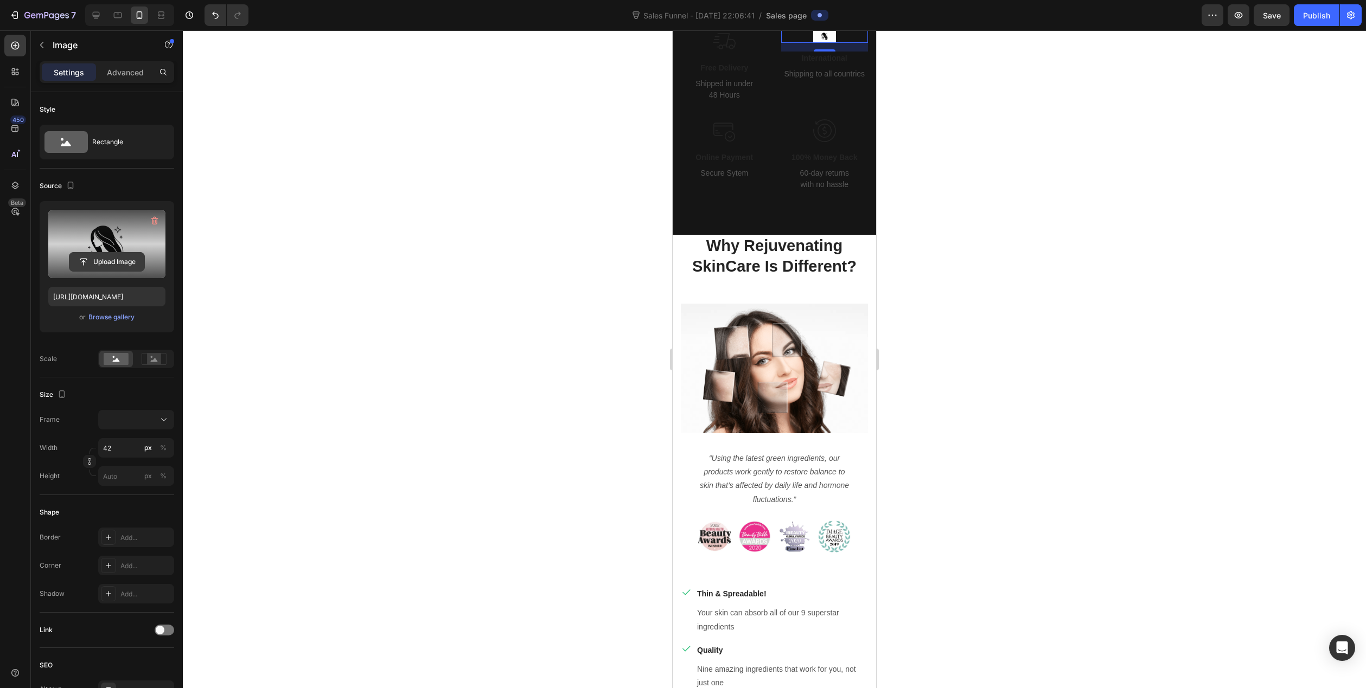
click at [106, 264] on input "file" at bounding box center [106, 262] width 75 height 18
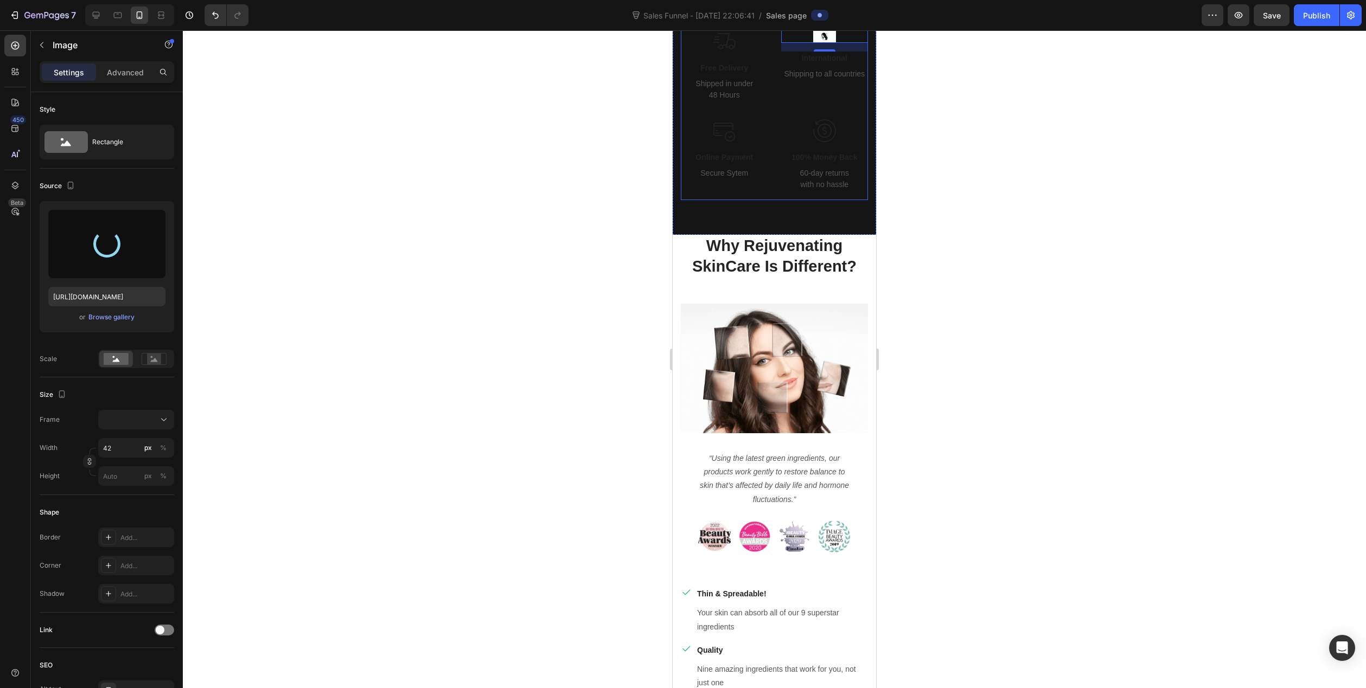
type input "[URL][DOMAIN_NAME]"
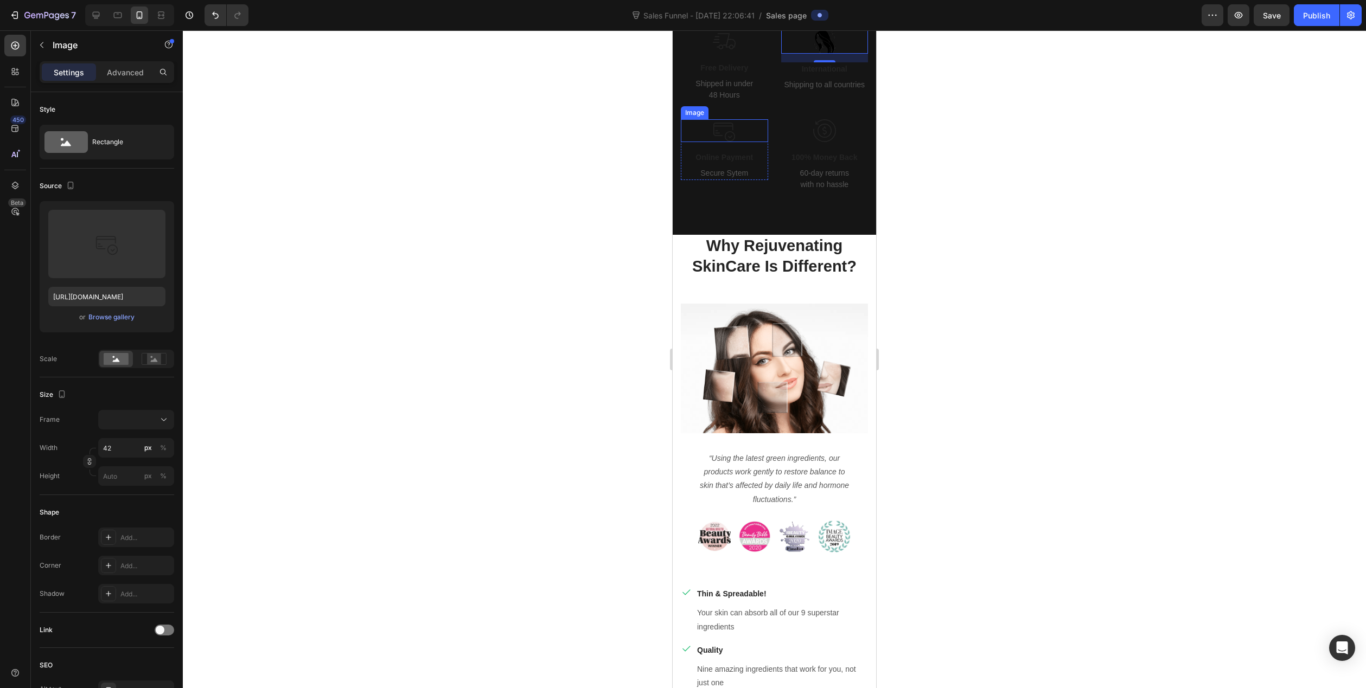
click at [723, 142] on img at bounding box center [724, 130] width 23 height 23
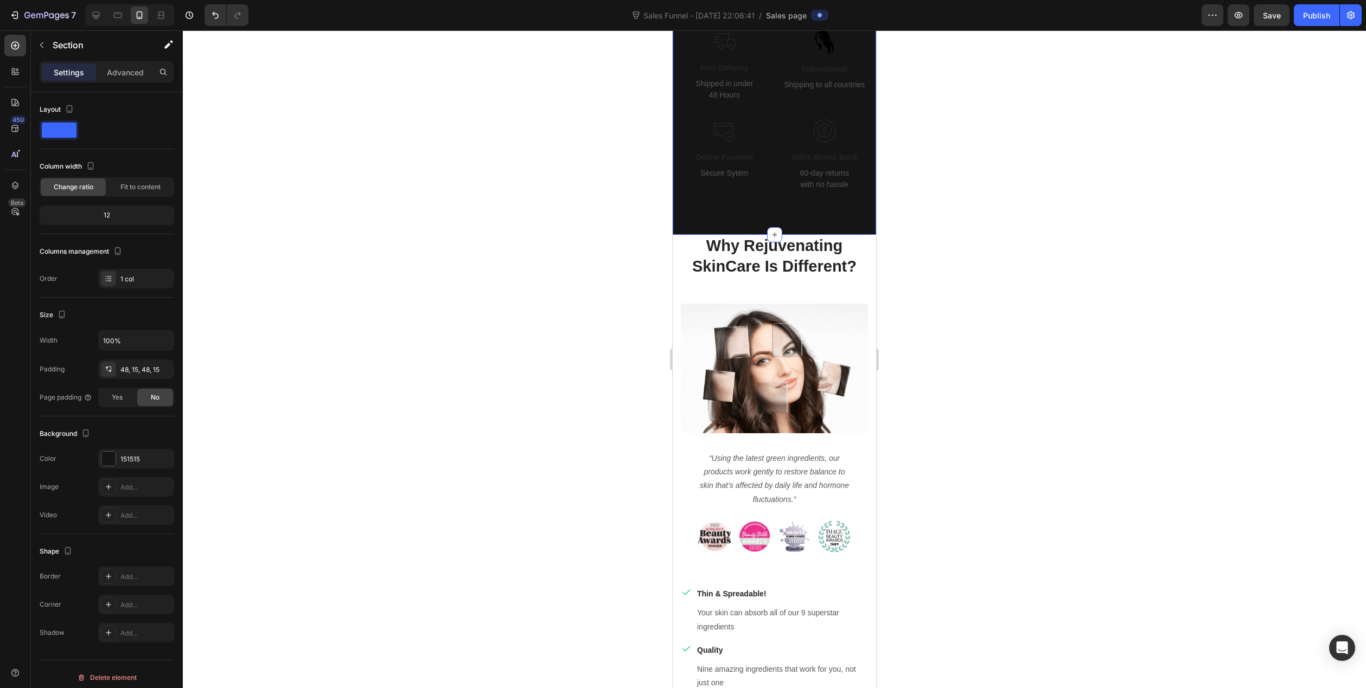
click at [691, 235] on div "Image Free Delivery Text block Shipped in under 48 Hours Text block Row Image I…" at bounding box center [774, 119] width 203 height 231
click at [139, 460] on div "151515" at bounding box center [135, 459] width 31 height 10
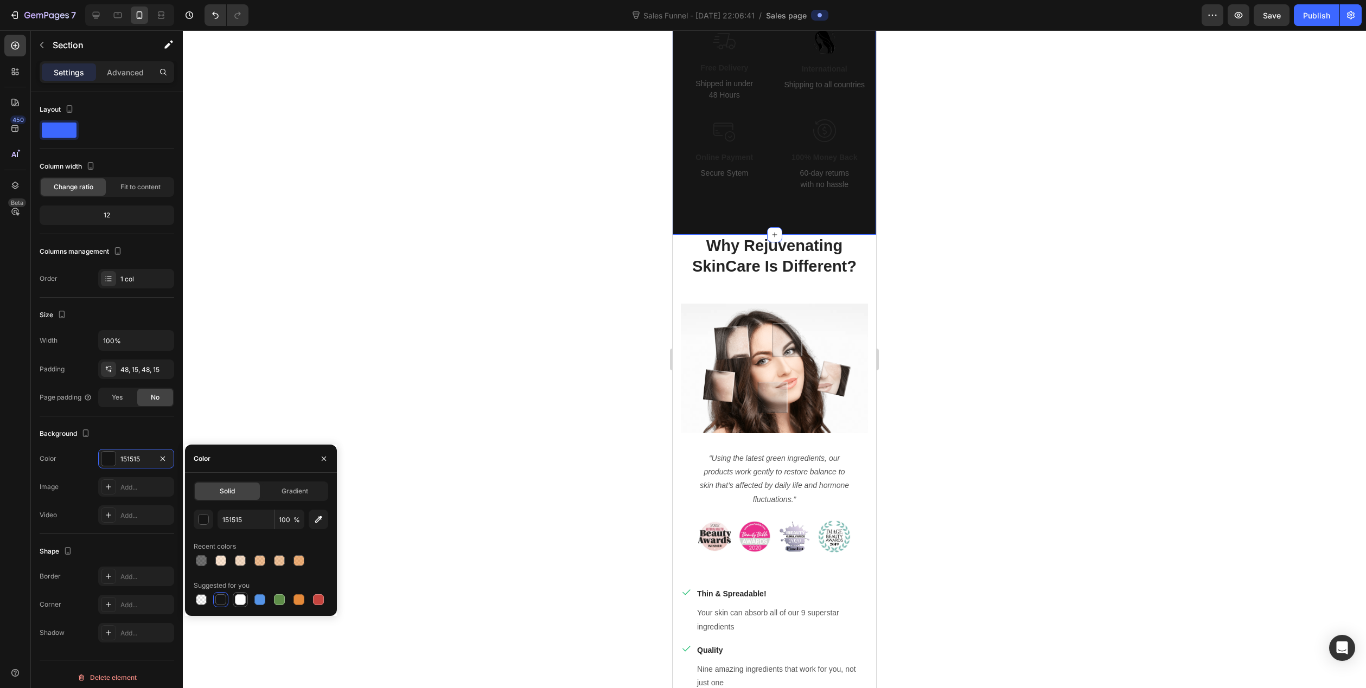
click at [241, 601] on div at bounding box center [240, 599] width 11 height 11
type input "FFFFFF"
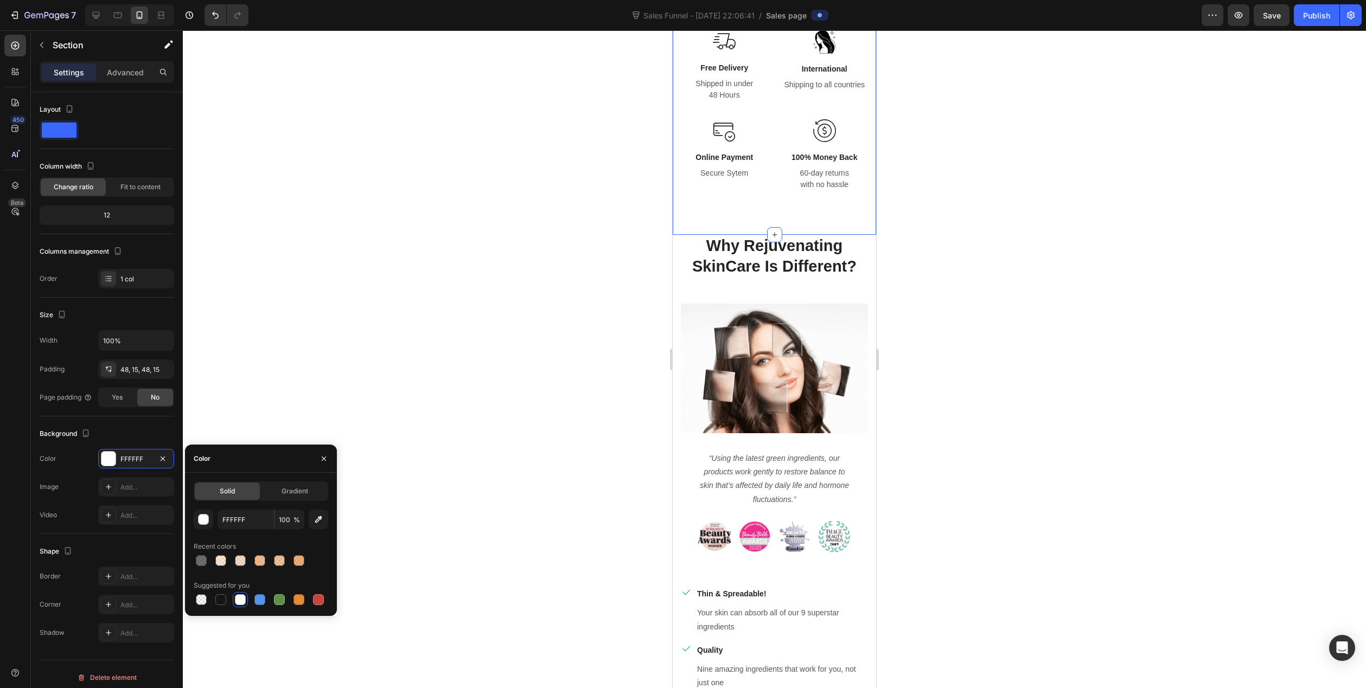
click at [583, 280] on div at bounding box center [774, 359] width 1183 height 658
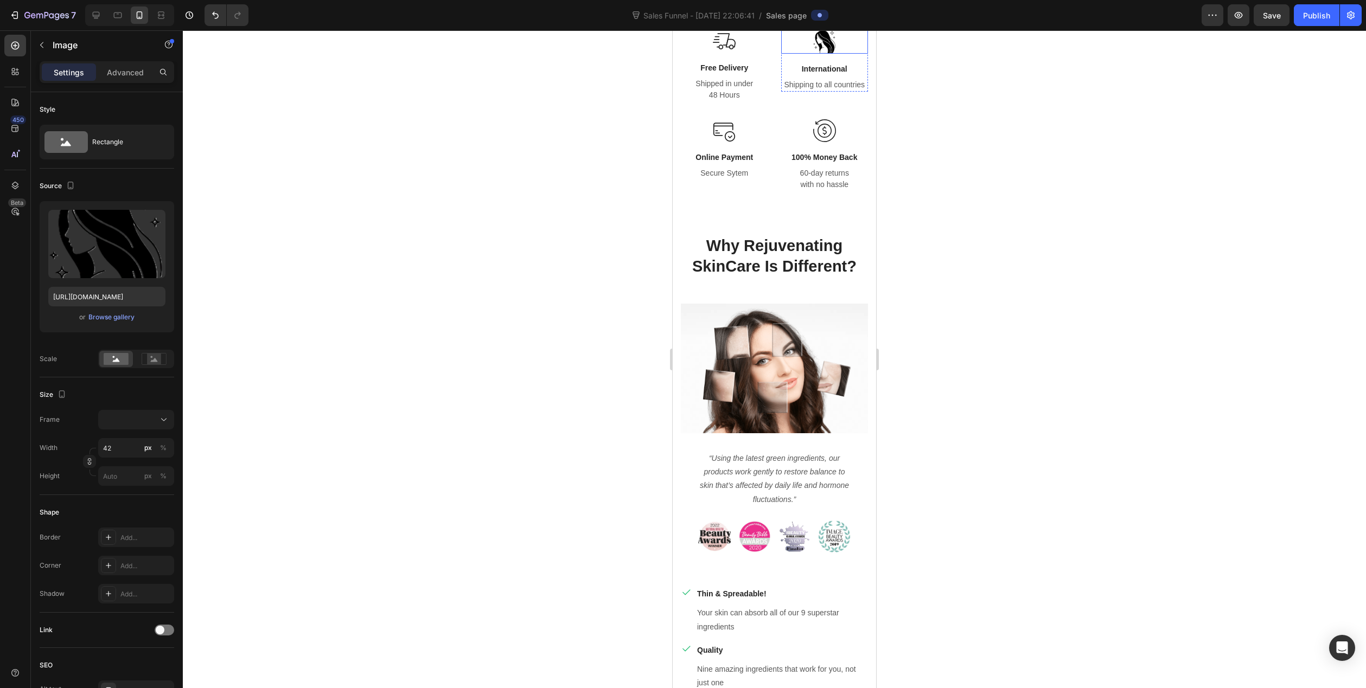
click at [823, 54] on img at bounding box center [824, 42] width 23 height 24
click at [728, 53] on img at bounding box center [724, 41] width 23 height 23
click at [748, 74] on p "Free Delivery" at bounding box center [724, 67] width 85 height 11
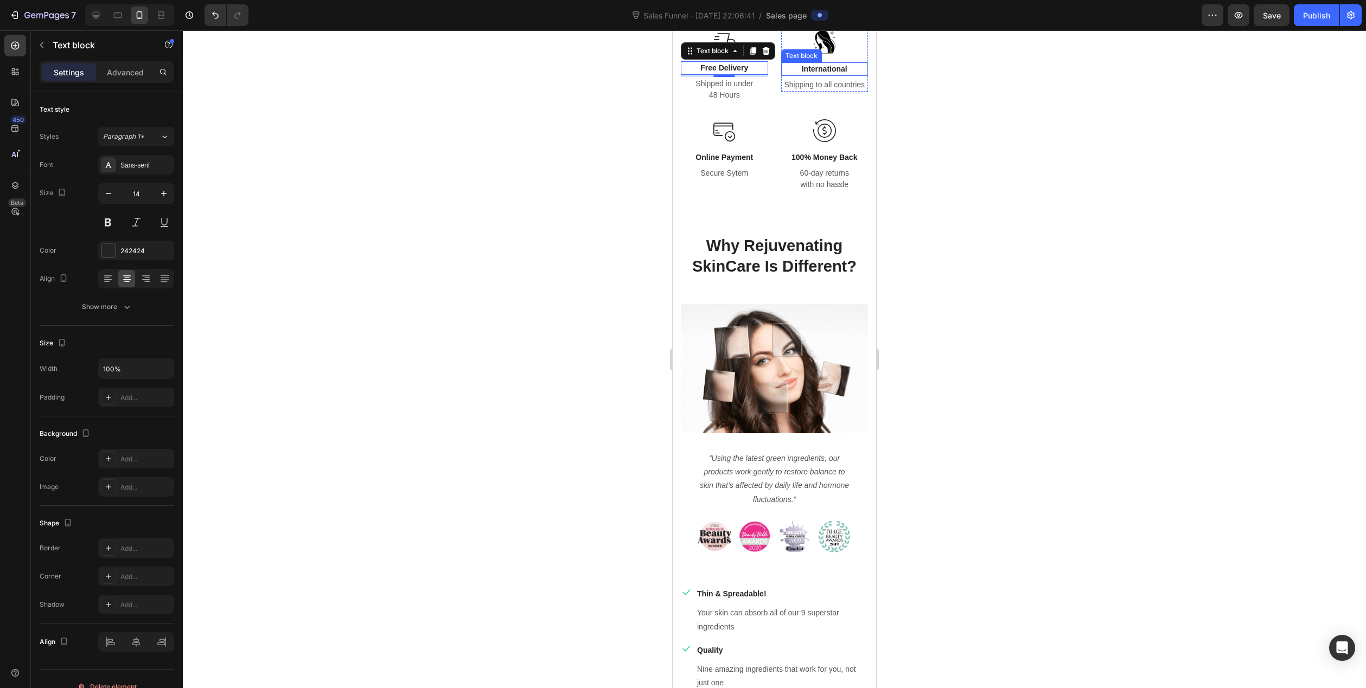
click at [821, 75] on p "International" at bounding box center [824, 68] width 85 height 11
click at [842, 75] on p "International" at bounding box center [824, 68] width 85 height 11
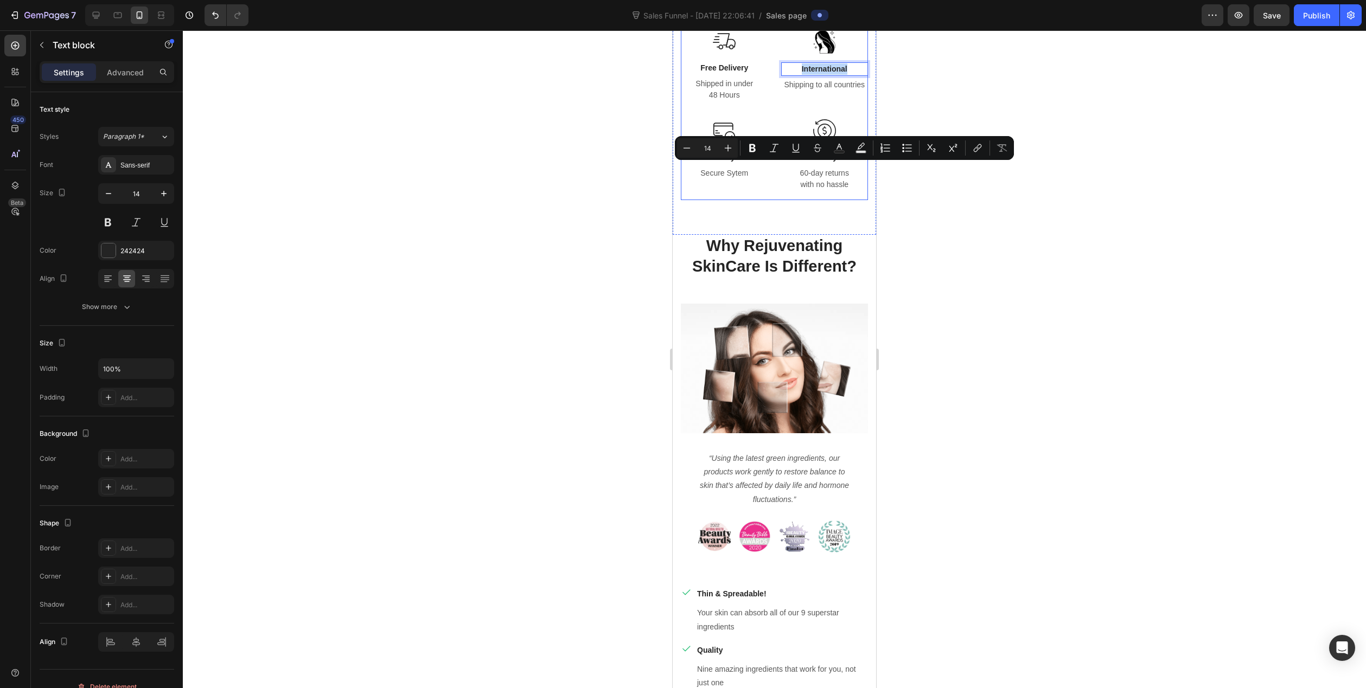
drag, startPoint x: 842, startPoint y: 170, endPoint x: 770, endPoint y: 171, distance: 72.1
click at [770, 171] on div "Image Free Delivery Text block Shipped in under 48 Hours Text block Row Image I…" at bounding box center [774, 115] width 187 height 170
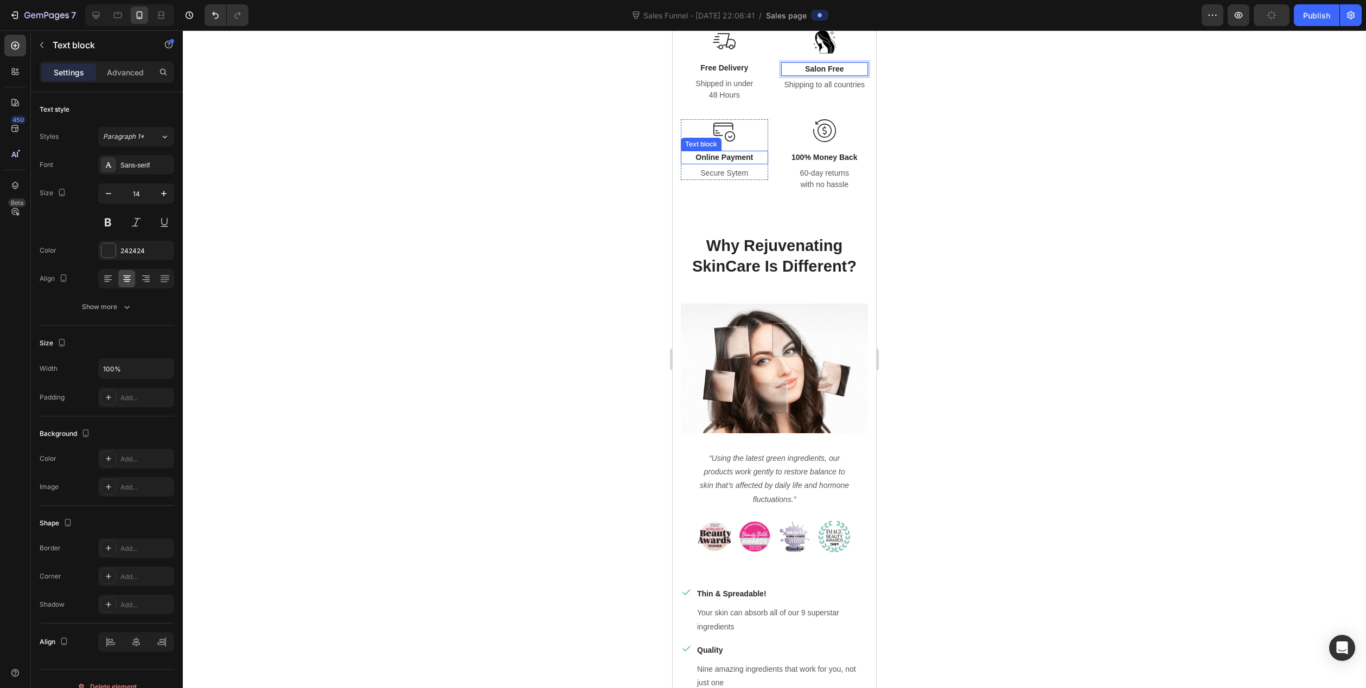
click at [723, 163] on p "Online Payment" at bounding box center [724, 157] width 85 height 11
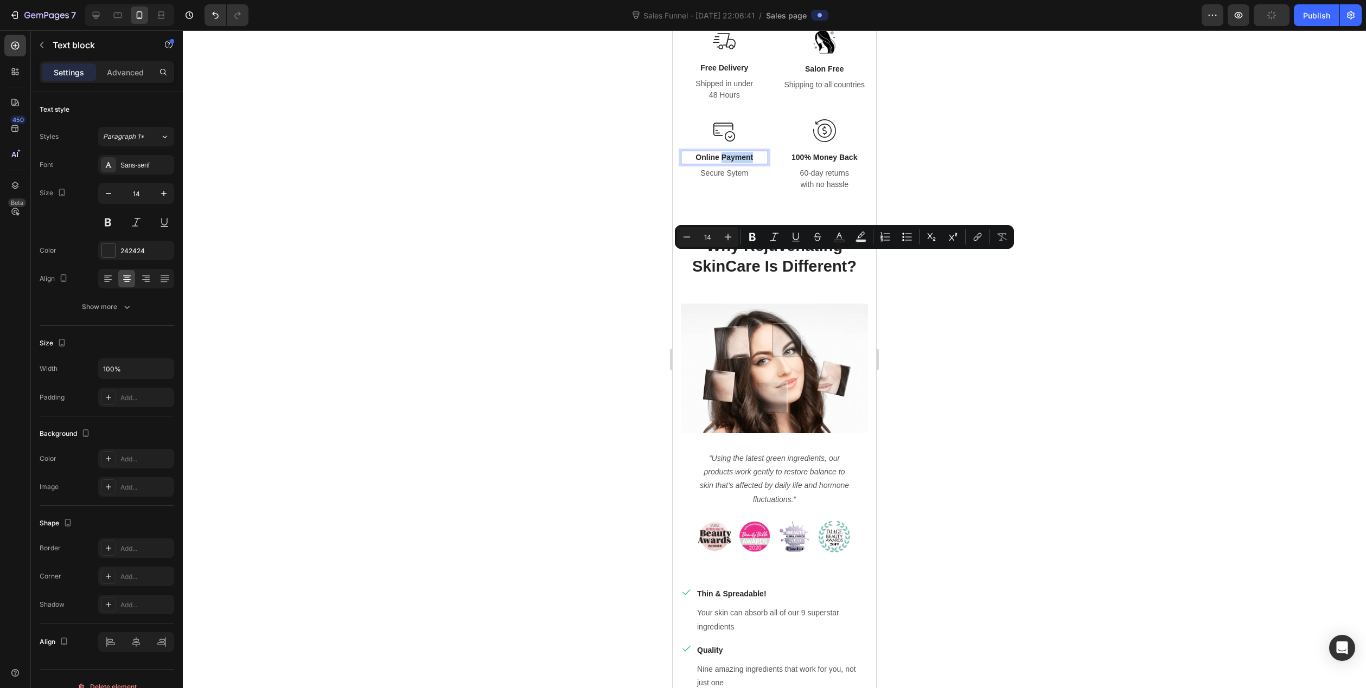
click at [753, 163] on p "Online Payment" at bounding box center [724, 157] width 85 height 11
drag, startPoint x: 752, startPoint y: 257, endPoint x: 690, endPoint y: 261, distance: 62.0
click at [690, 163] on p "Online Payment" at bounding box center [724, 157] width 85 height 11
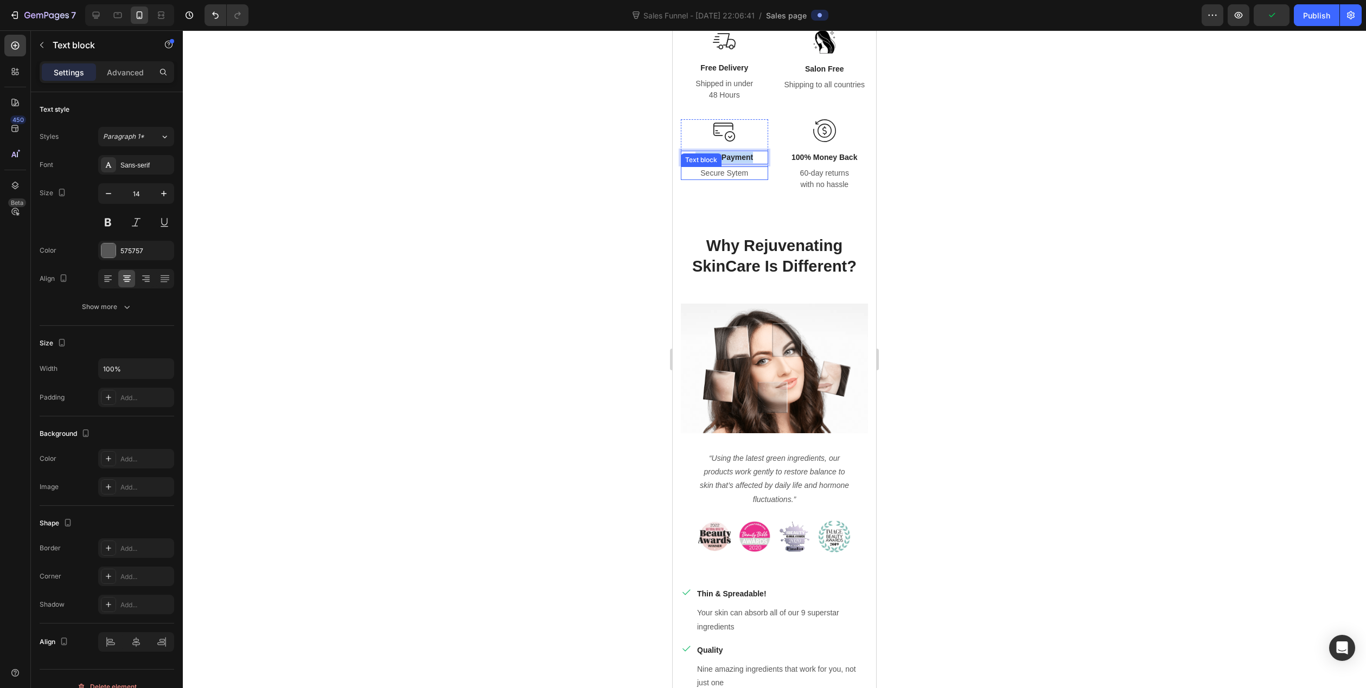
click at [728, 179] on p "Secure Sytem" at bounding box center [724, 173] width 85 height 11
click at [693, 200] on div "Image Online Payment Text block Secure Sytem Text block Row" at bounding box center [724, 159] width 87 height 81
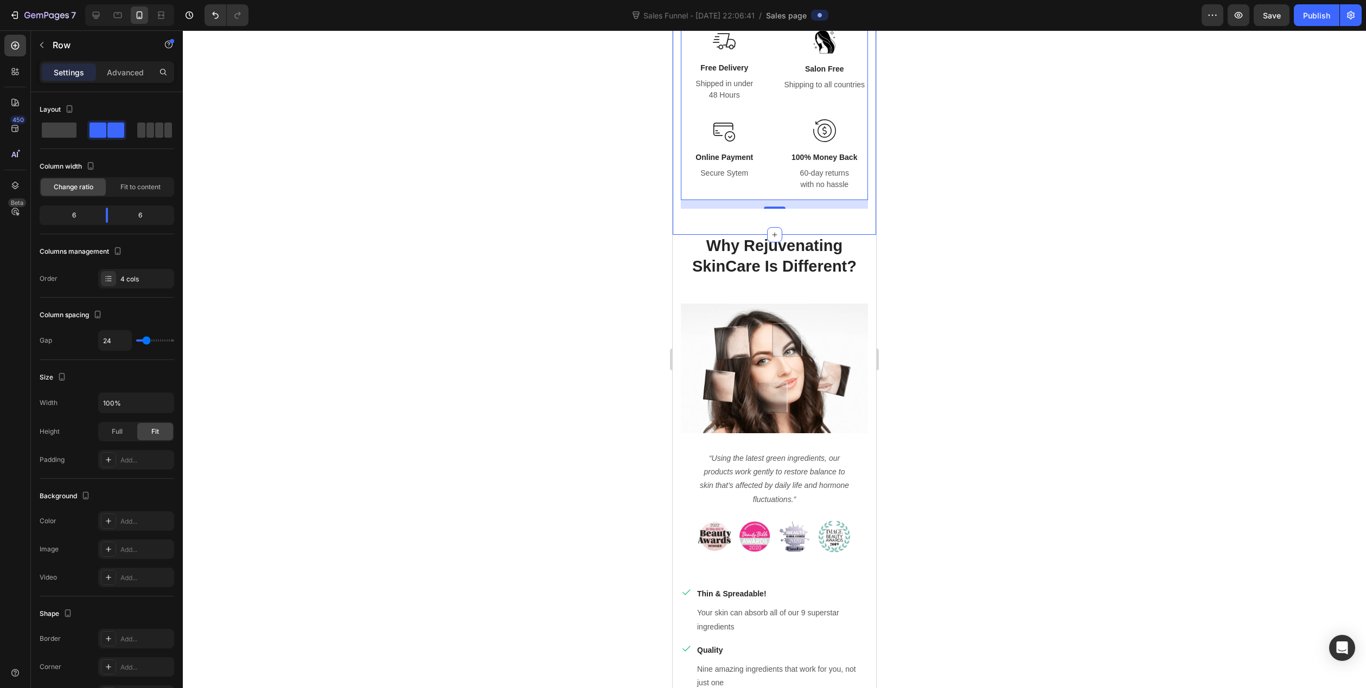
click at [678, 235] on div "Image Free Delivery Text block Shipped in under 48 Hours Text block Row Image S…" at bounding box center [774, 119] width 203 height 231
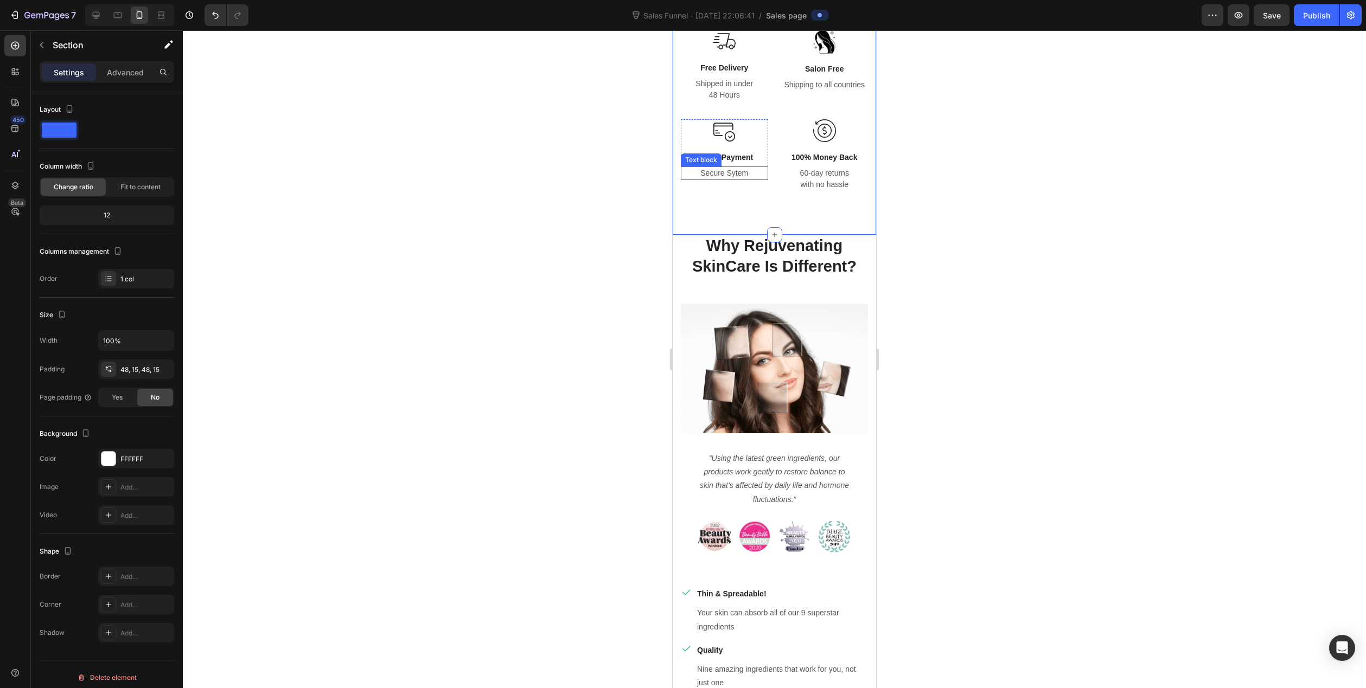
click at [728, 179] on p "Secure Sytem" at bounding box center [724, 173] width 85 height 11
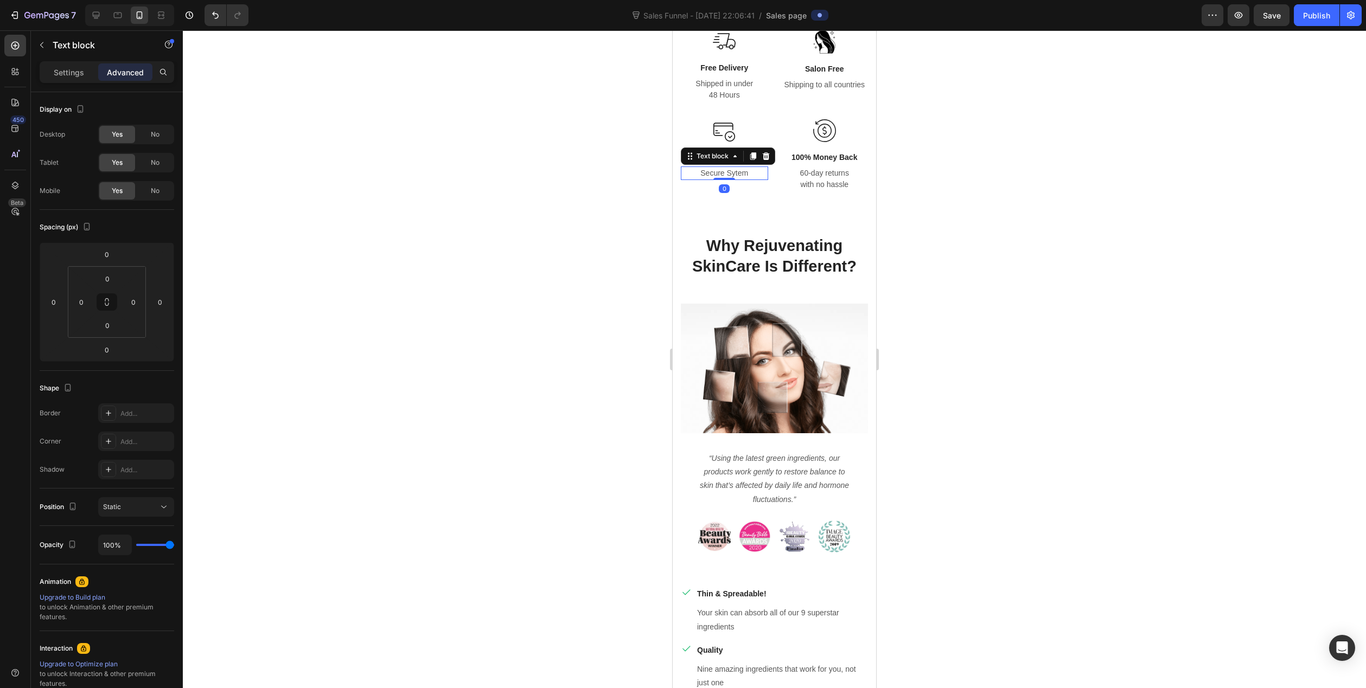
click at [728, 179] on p "Secure Sytem" at bounding box center [724, 173] width 85 height 11
click at [811, 61] on div "Text block" at bounding box center [801, 56] width 36 height 10
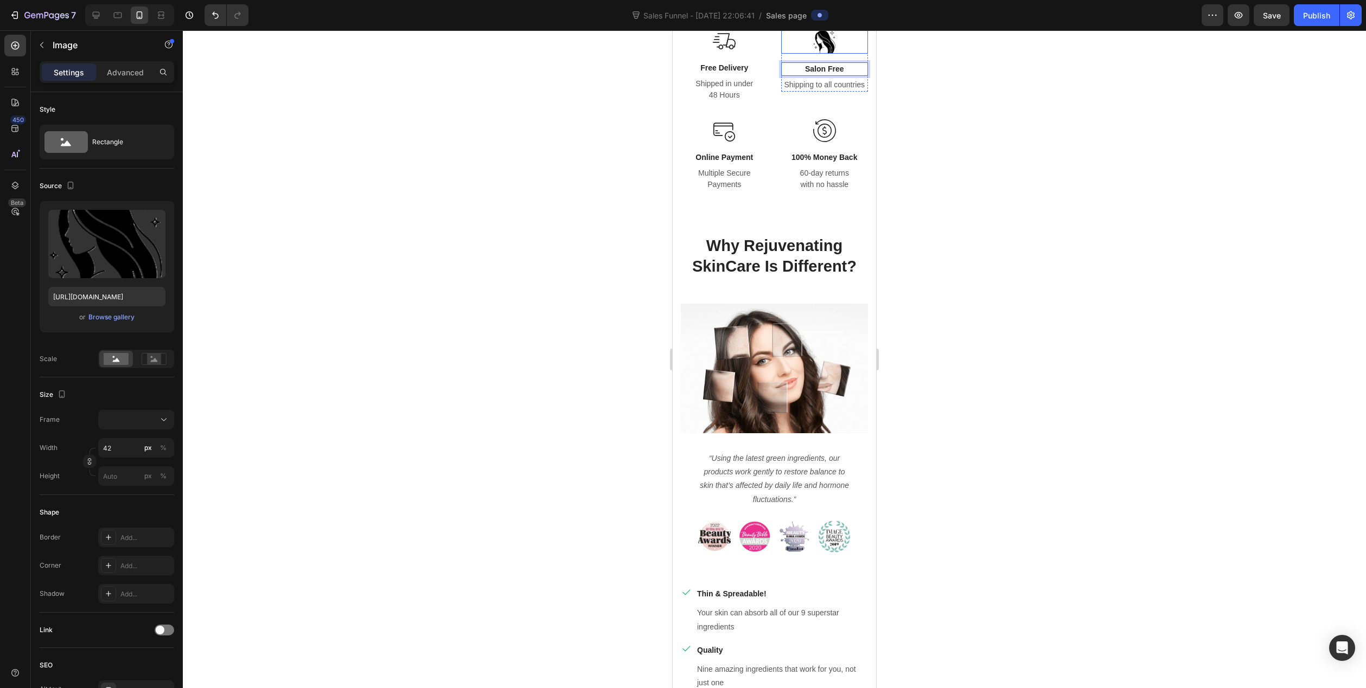
click at [822, 54] on img at bounding box center [824, 42] width 23 height 24
click at [107, 267] on input "file" at bounding box center [106, 262] width 75 height 18
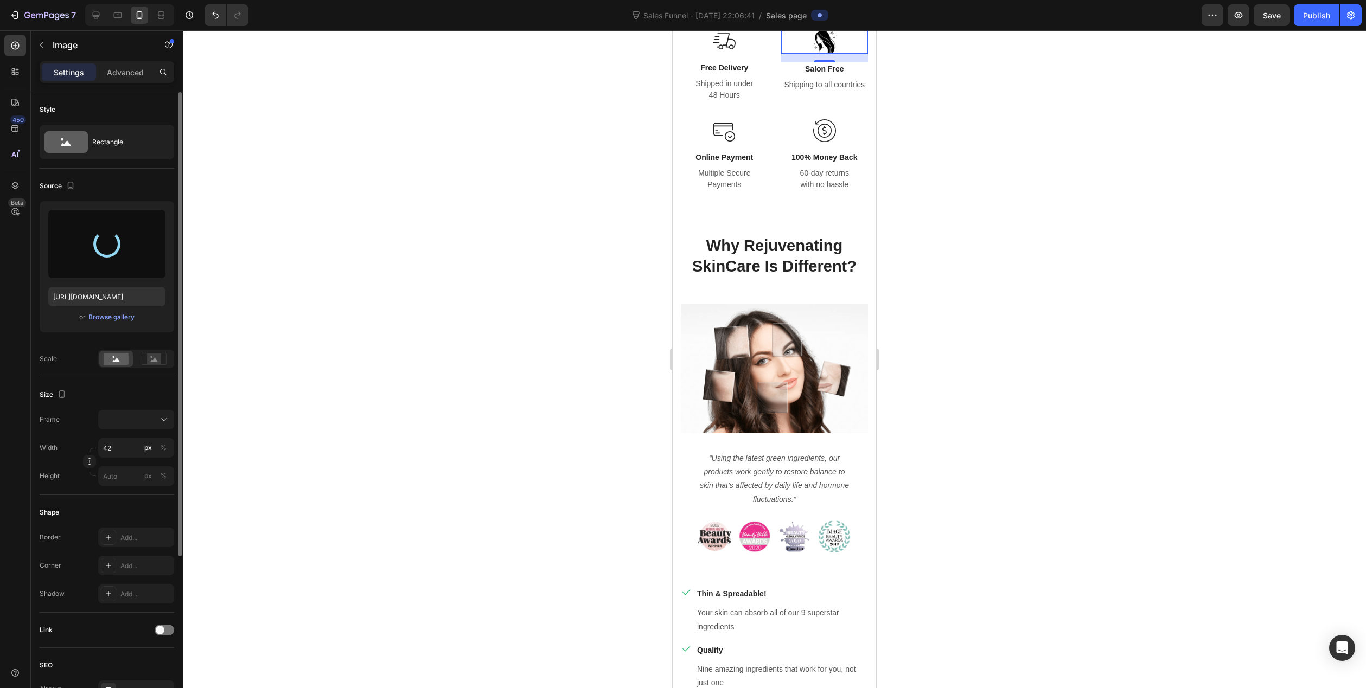
type input "[URL][DOMAIN_NAME]"
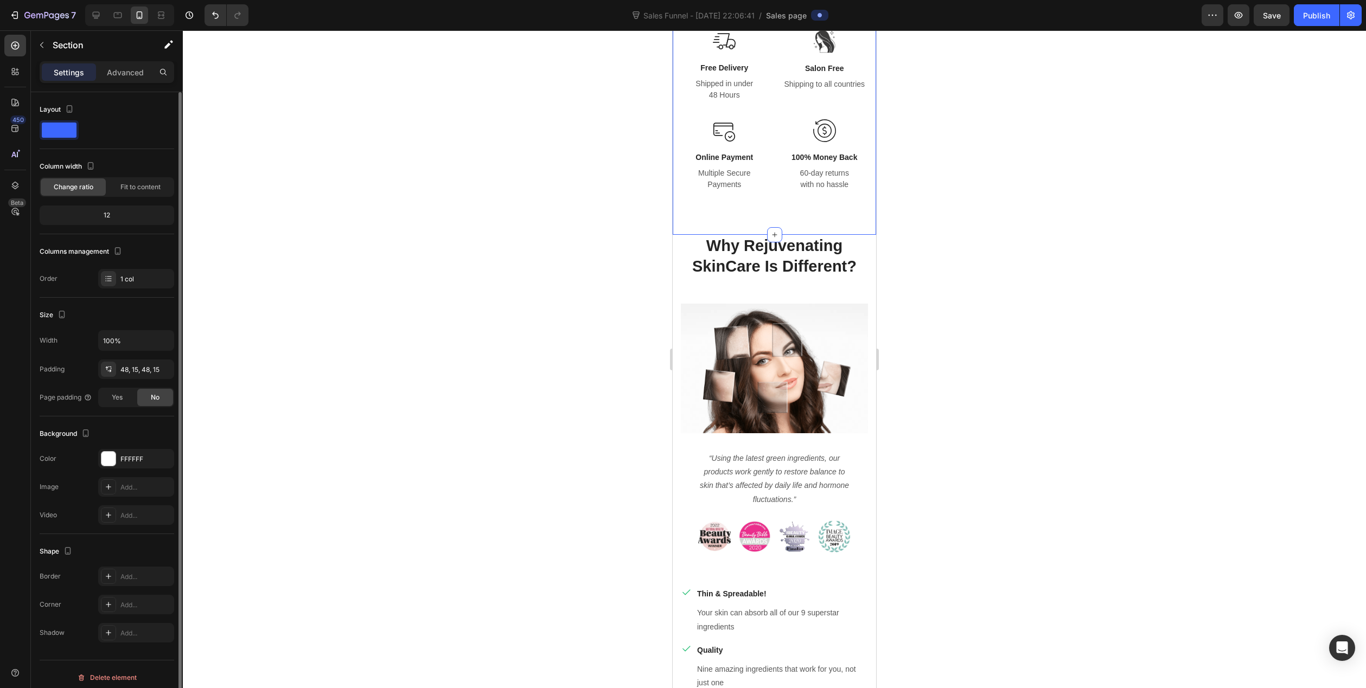
click at [678, 212] on div "Image Free Delivery Text block Shipped in under 48 Hours Text block Row Image S…" at bounding box center [774, 119] width 203 height 231
click at [119, 457] on div "FFFFFF" at bounding box center [136, 459] width 76 height 20
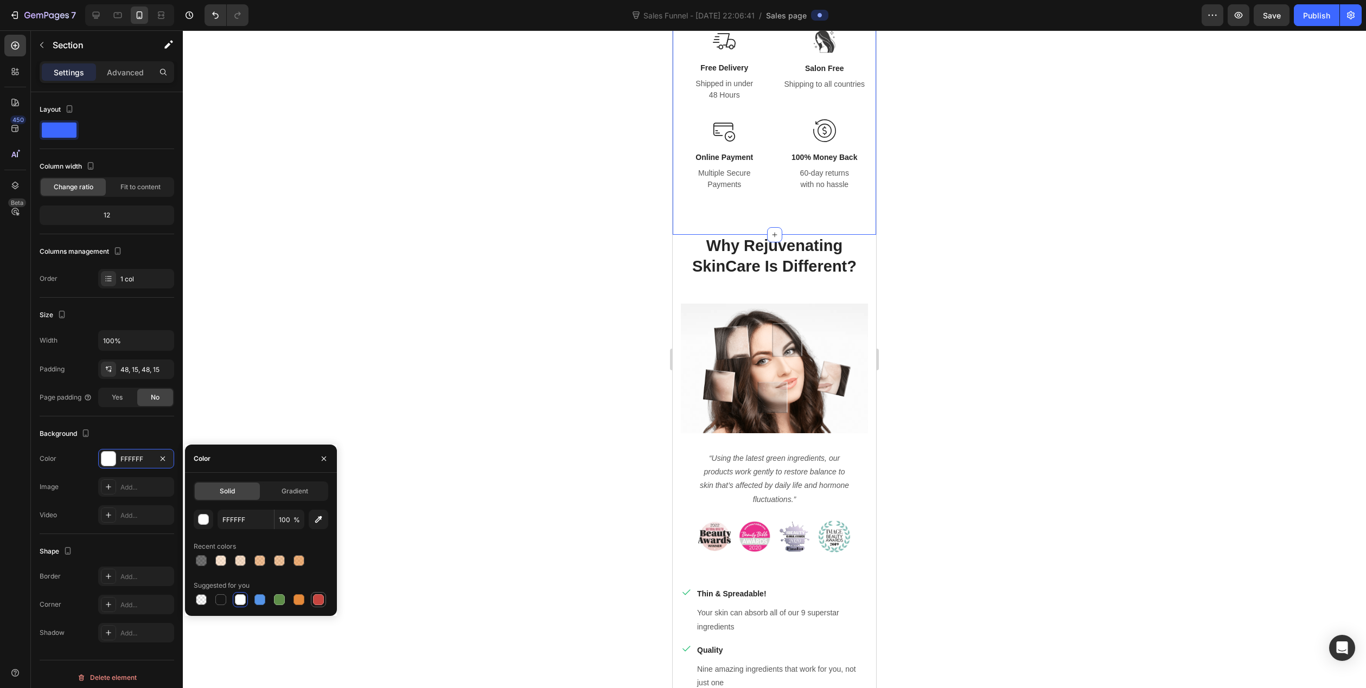
click at [323, 604] on div at bounding box center [318, 599] width 11 height 11
type input "C5453F"
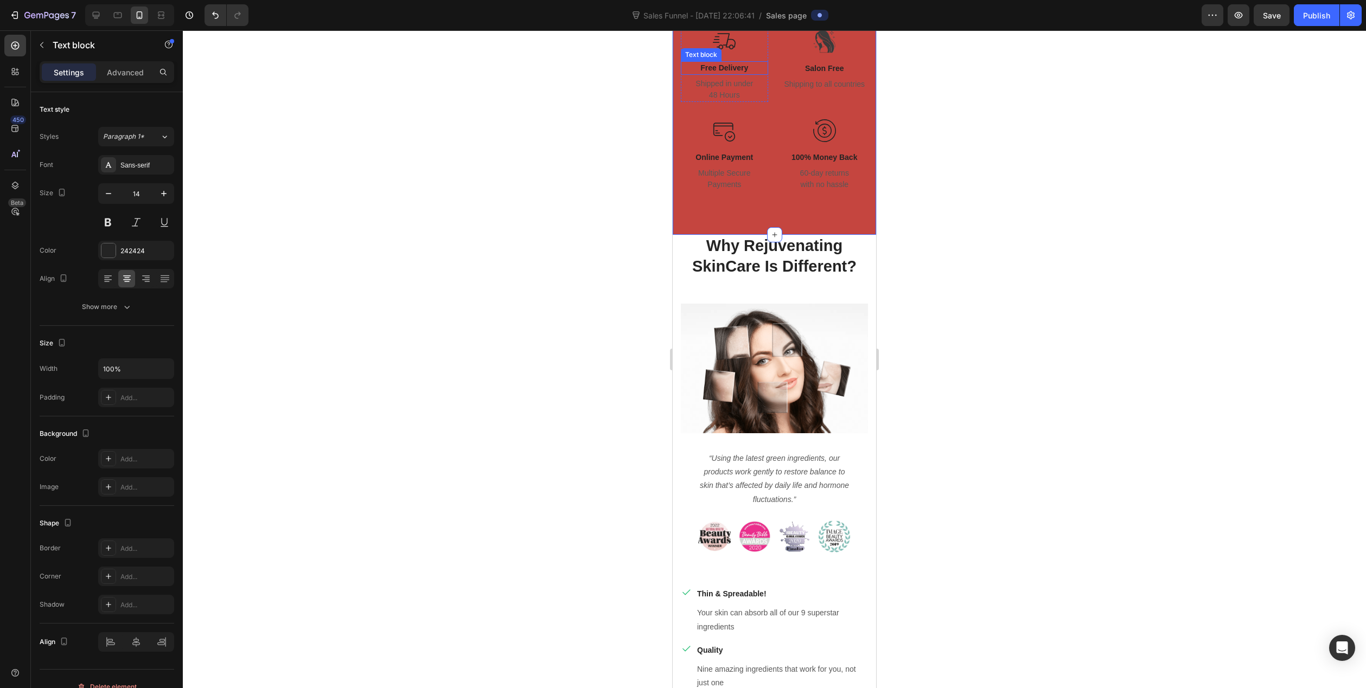
click at [728, 74] on p "Free Delivery" at bounding box center [724, 67] width 85 height 11
click at [738, 101] on p "Shipped in under 48 Hours" at bounding box center [724, 89] width 85 height 23
click at [905, 145] on div at bounding box center [774, 359] width 1183 height 658
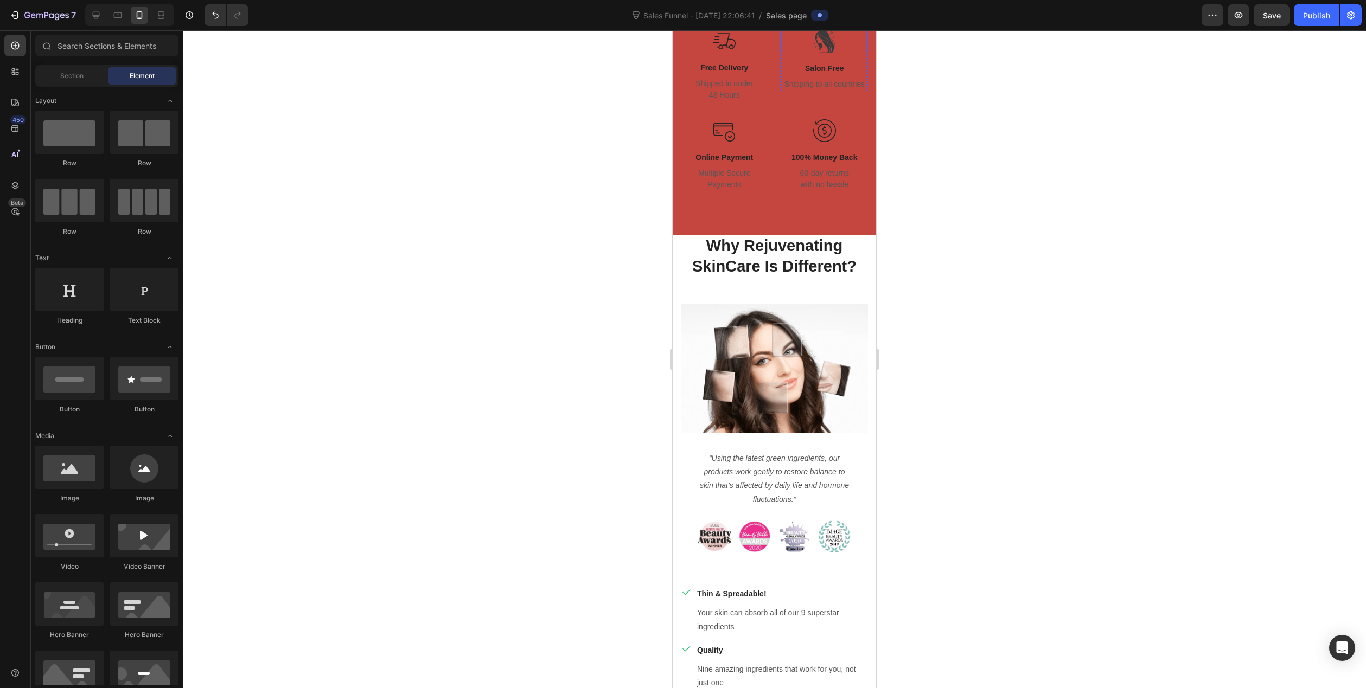
click at [822, 53] on img at bounding box center [824, 41] width 23 height 23
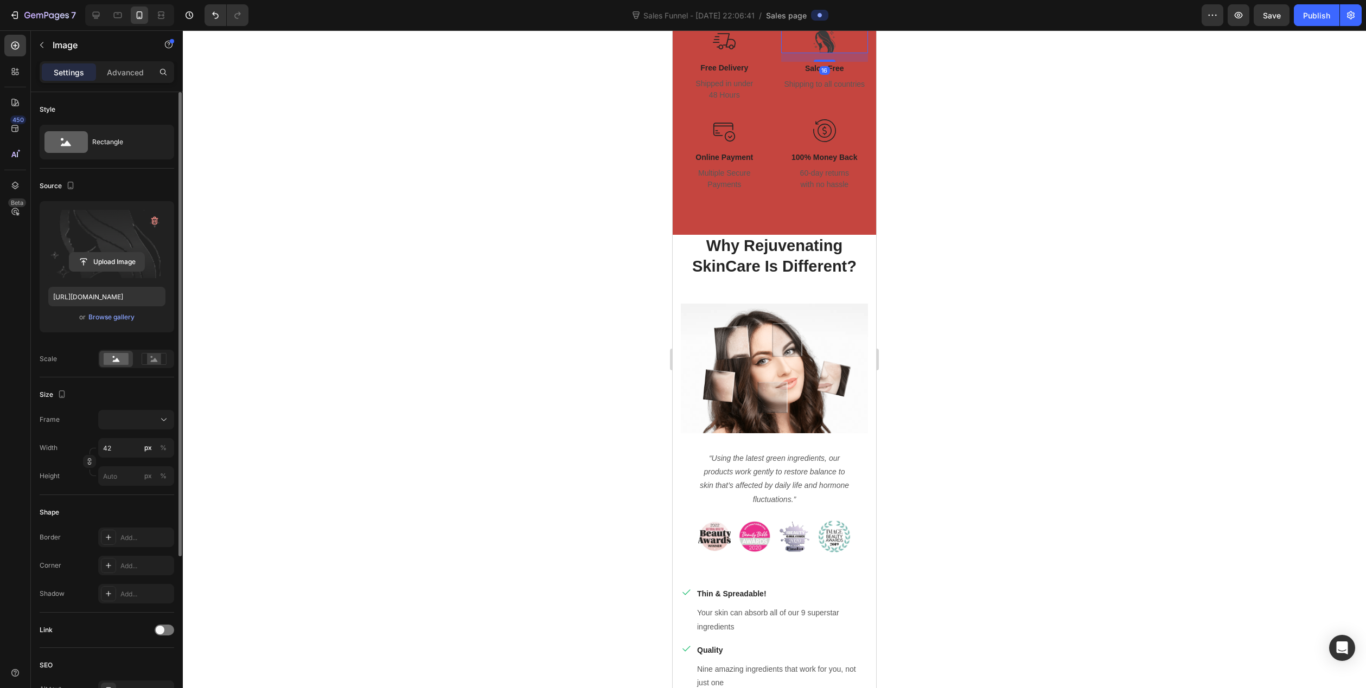
click at [100, 253] on div "Upload Image" at bounding box center [106, 244] width 117 height 68
click at [111, 266] on input "file" at bounding box center [106, 262] width 75 height 18
type input "[URL][DOMAIN_NAME]"
click at [118, 262] on input "file" at bounding box center [106, 262] width 75 height 18
click at [153, 220] on icon "button" at bounding box center [153, 221] width 1 height 3
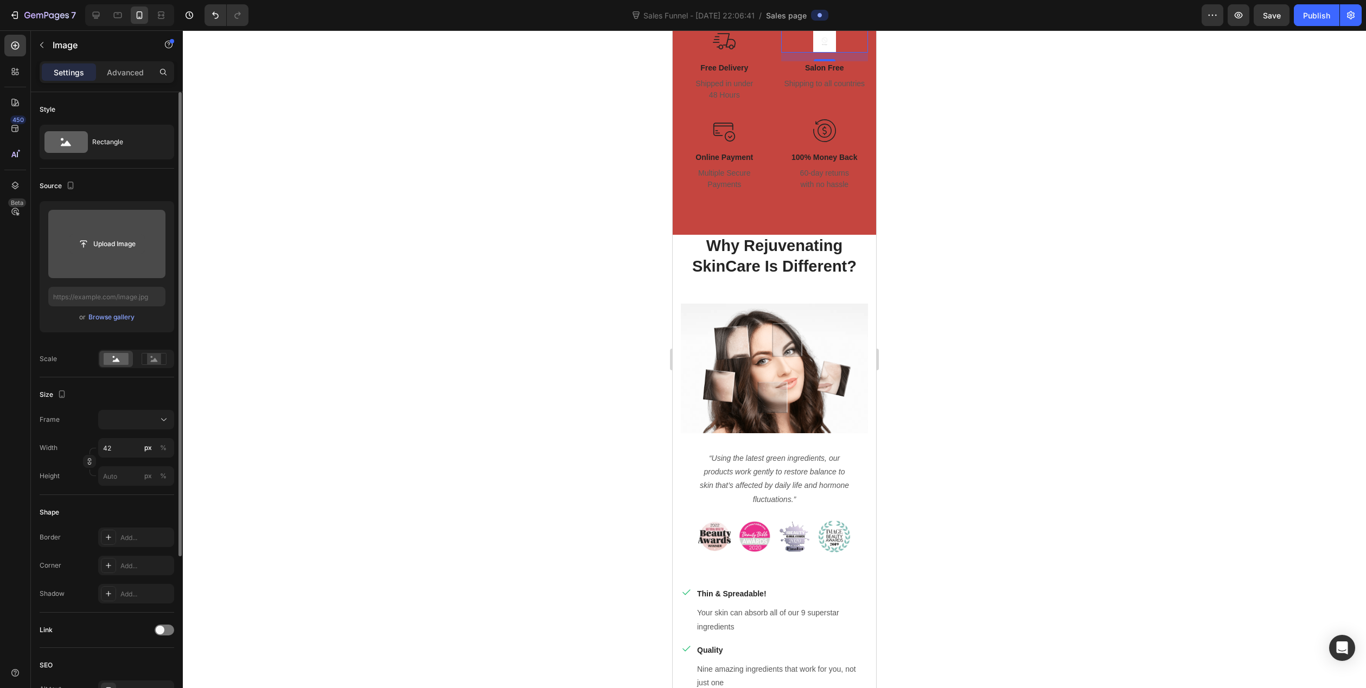
click at [104, 242] on input "file" at bounding box center [106, 244] width 75 height 18
type input "[URL][DOMAIN_NAME]"
click at [627, 150] on div at bounding box center [774, 359] width 1183 height 658
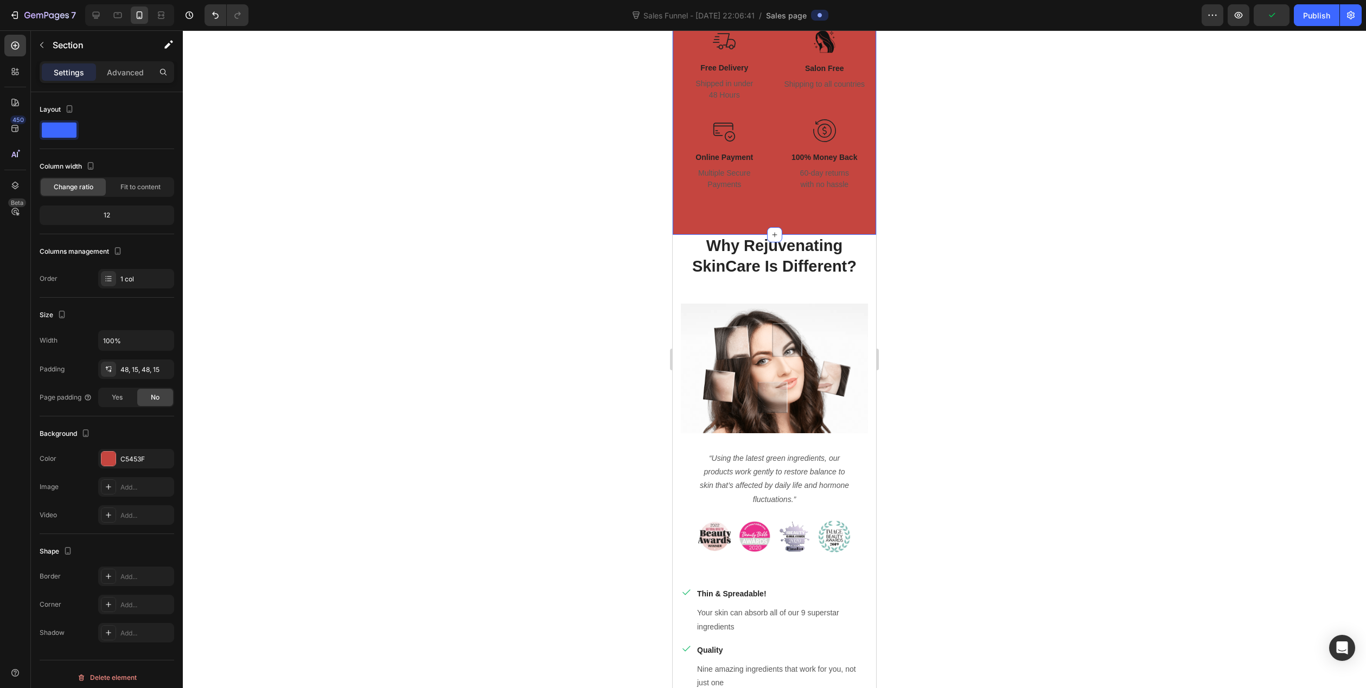
click at [677, 157] on div "Image Free Delivery Text block Shipped in under 48 Hours Text block Row Image S…" at bounding box center [774, 119] width 203 height 231
click at [113, 459] on div at bounding box center [108, 459] width 14 height 14
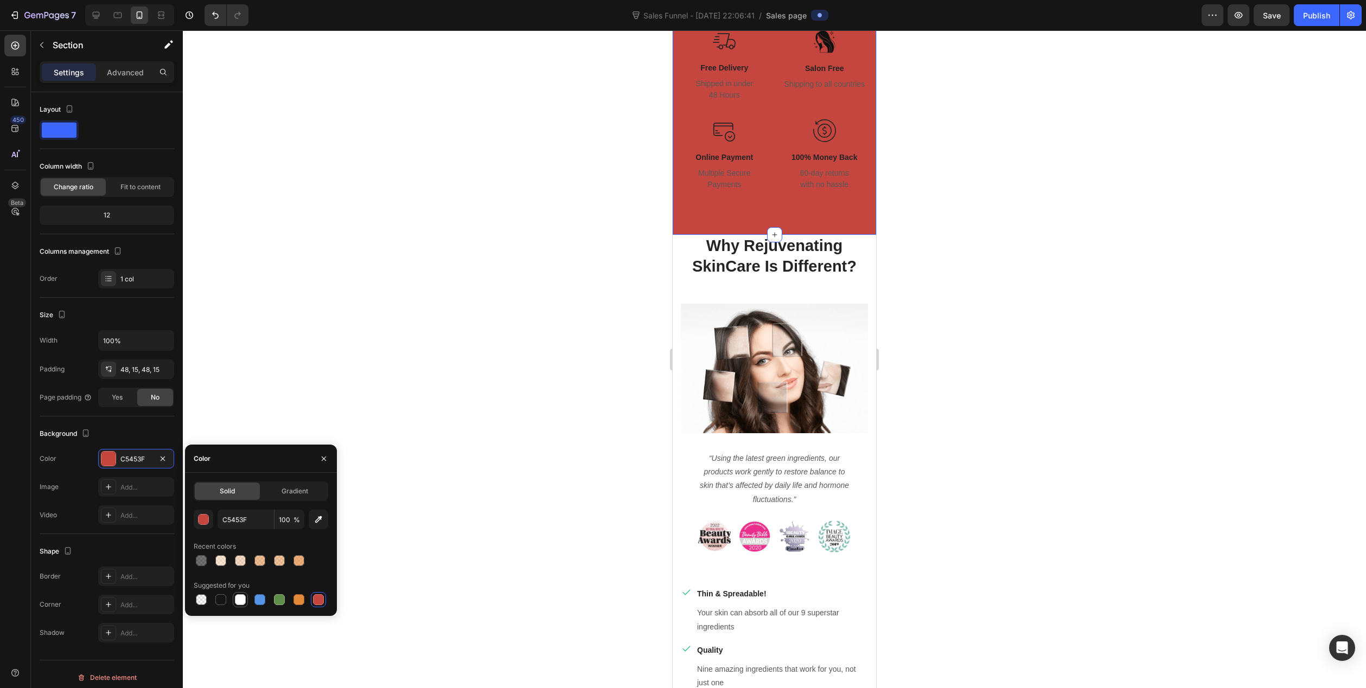
click at [242, 598] on div at bounding box center [240, 599] width 11 height 11
type input "FFFFFF"
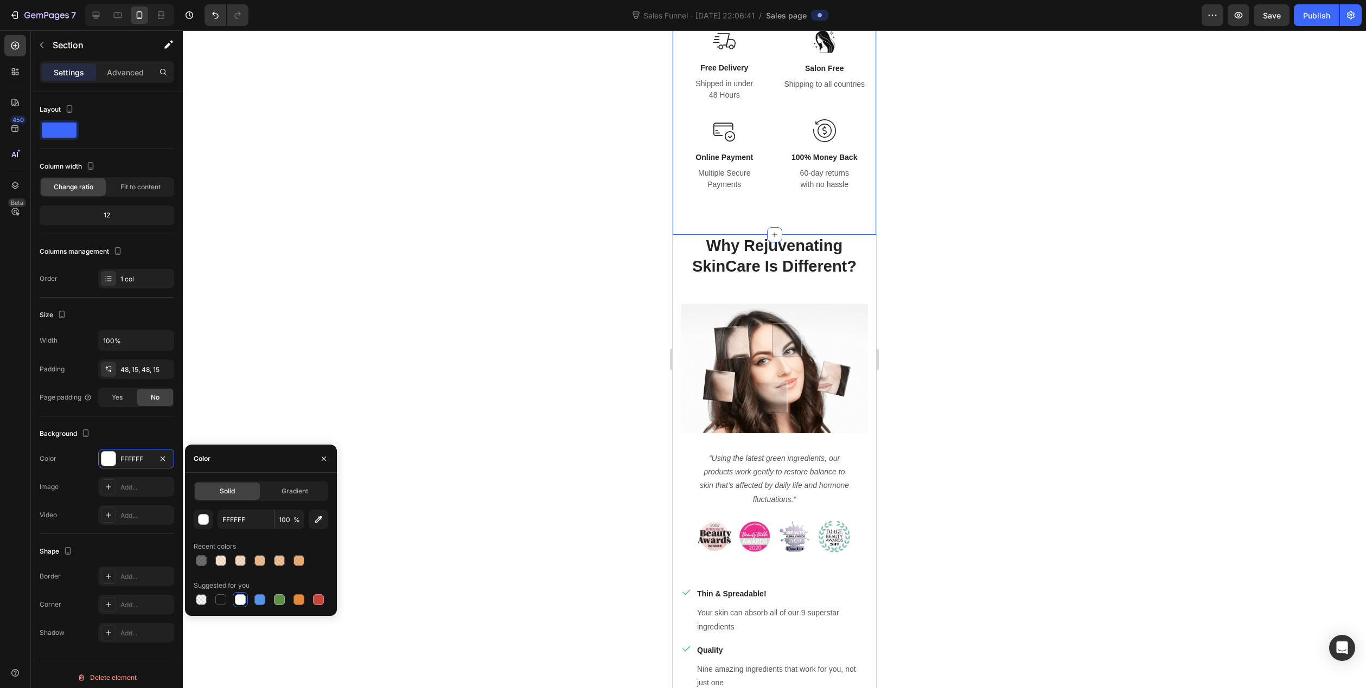
click at [516, 243] on div at bounding box center [774, 359] width 1183 height 658
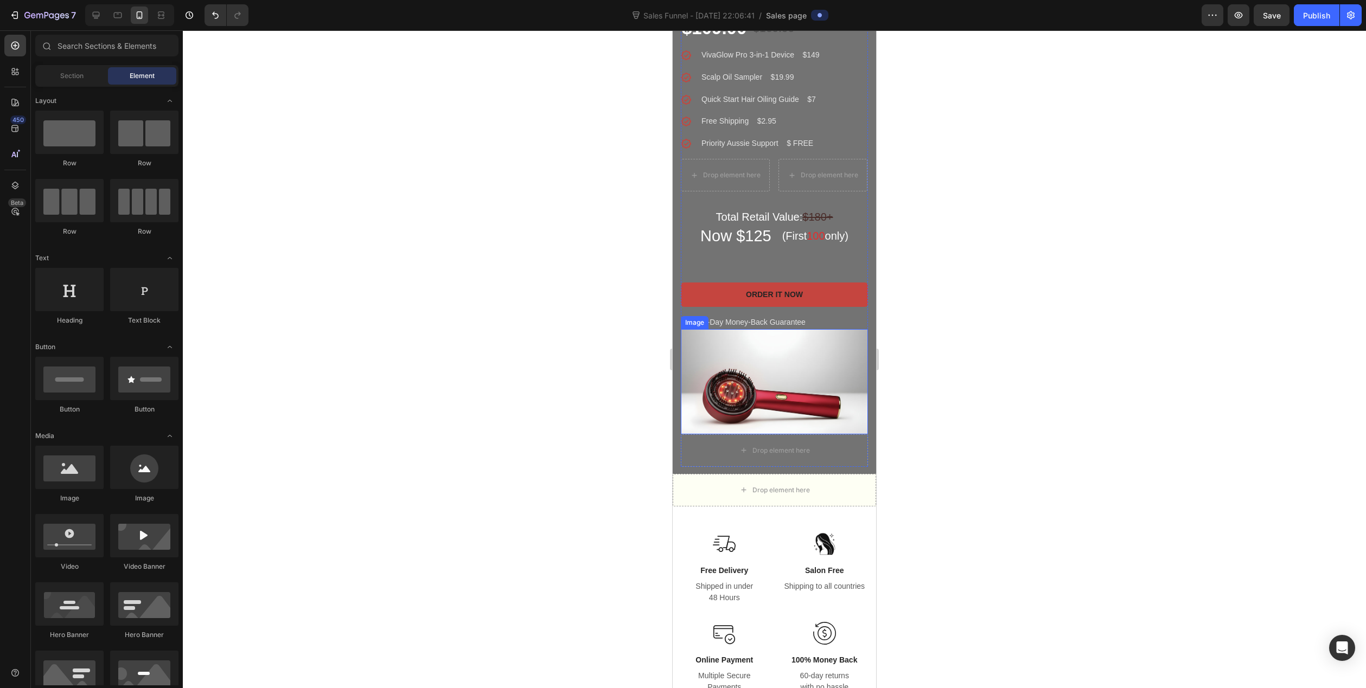
scroll to position [684, 0]
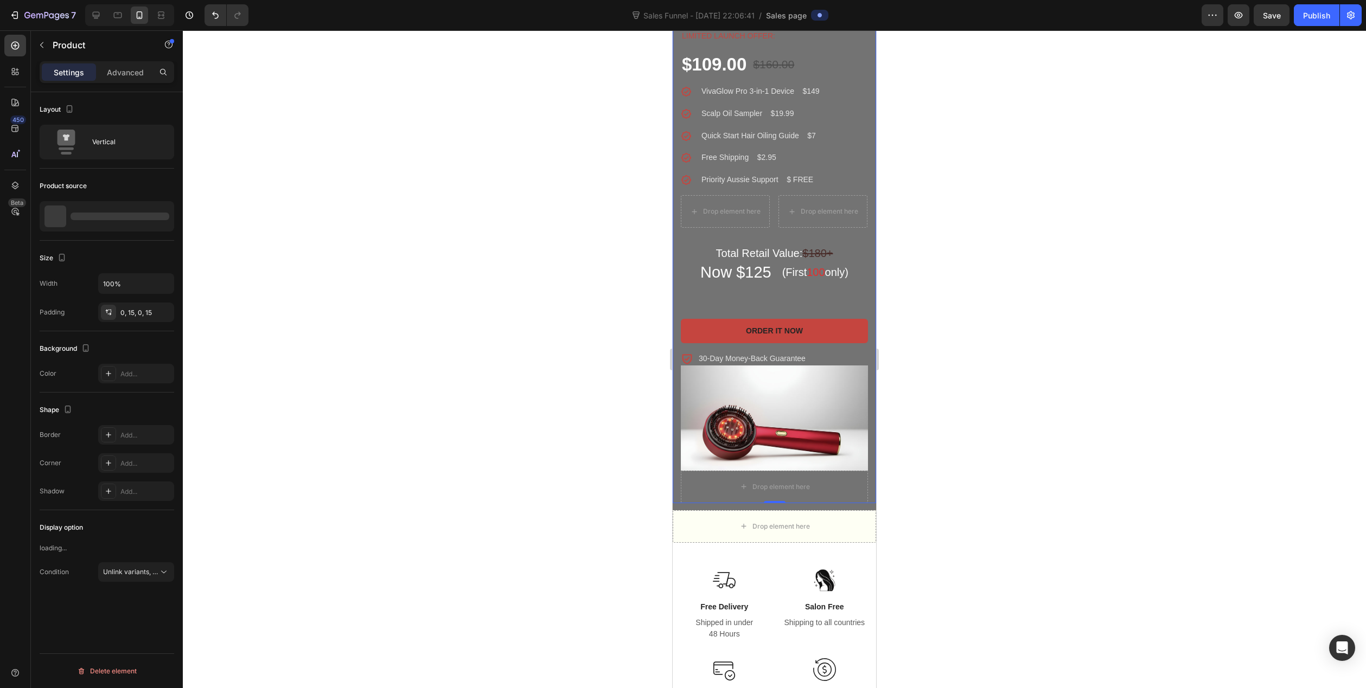
click at [677, 294] on div "VivaGlow Pro™ 3-in-1 Product Title Get It All - Unlock Your Best Routine Headin…" at bounding box center [774, 235] width 203 height 535
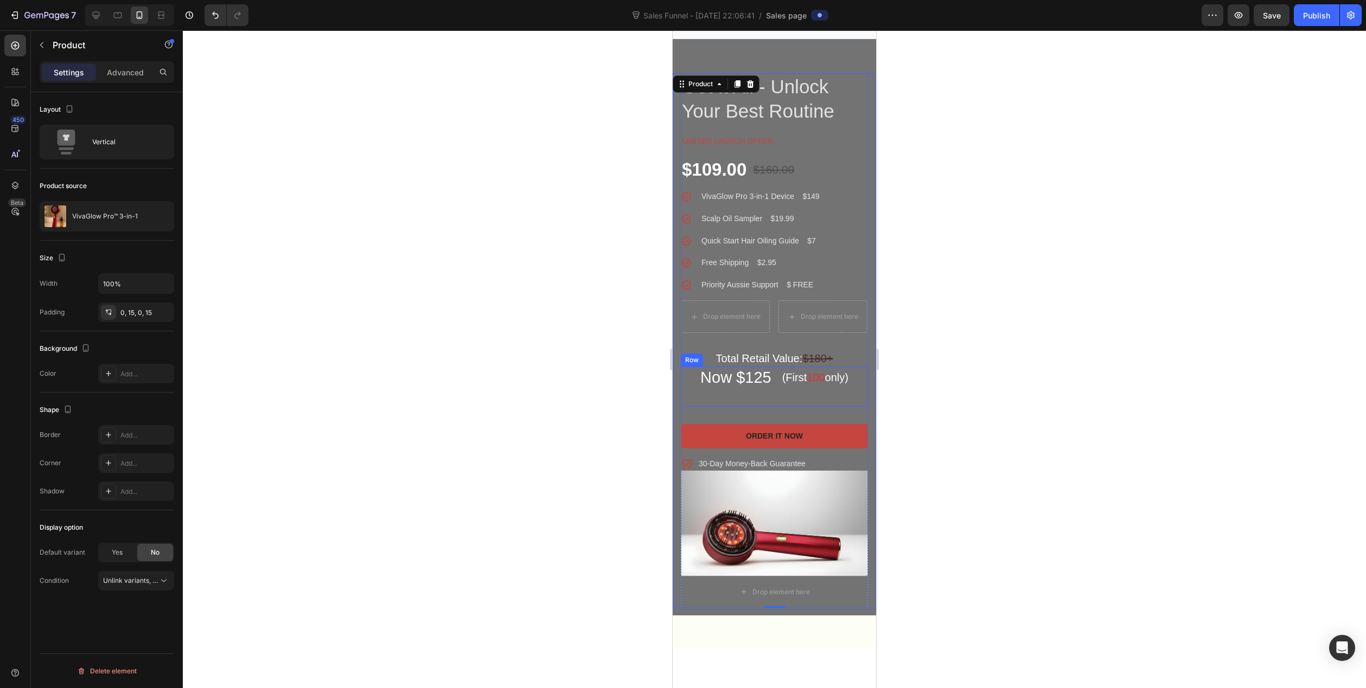
scroll to position [467, 0]
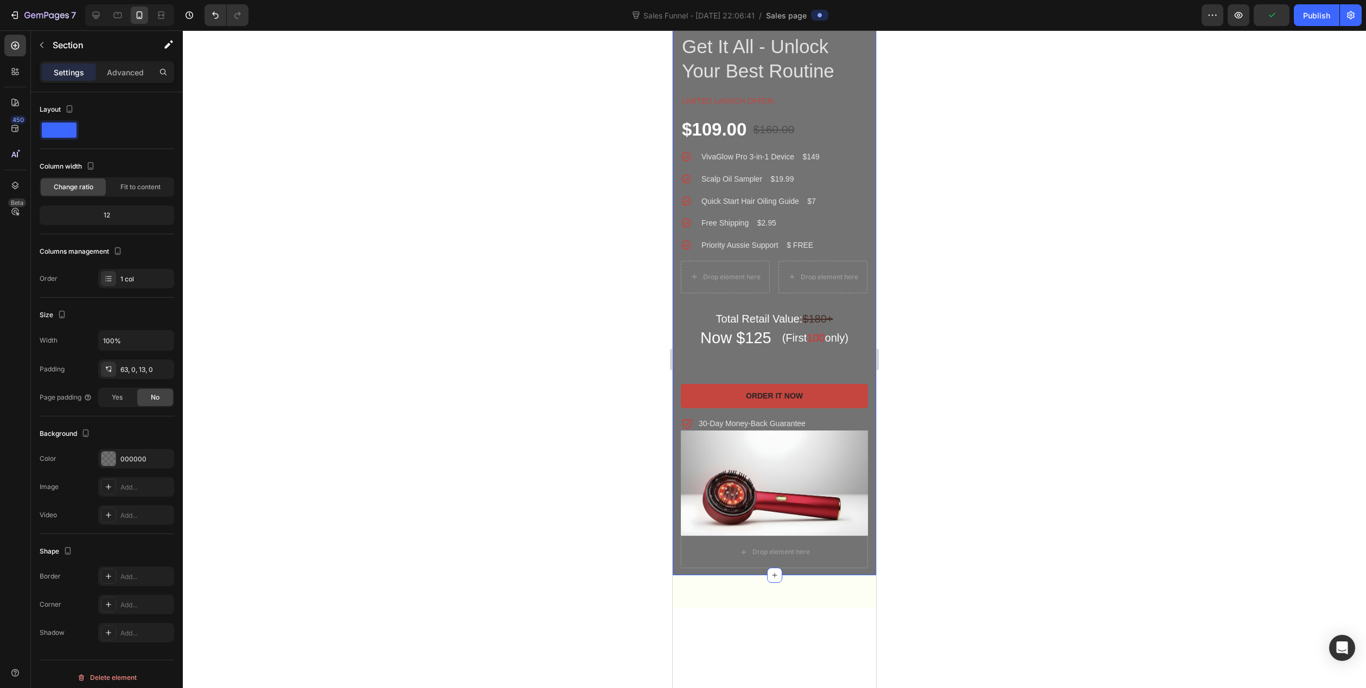
click at [689, 334] on div "VivaGlow Pro™ 3-in-1 Product Title Get It All - Unlock Your Best Routine Headin…" at bounding box center [774, 287] width 203 height 577
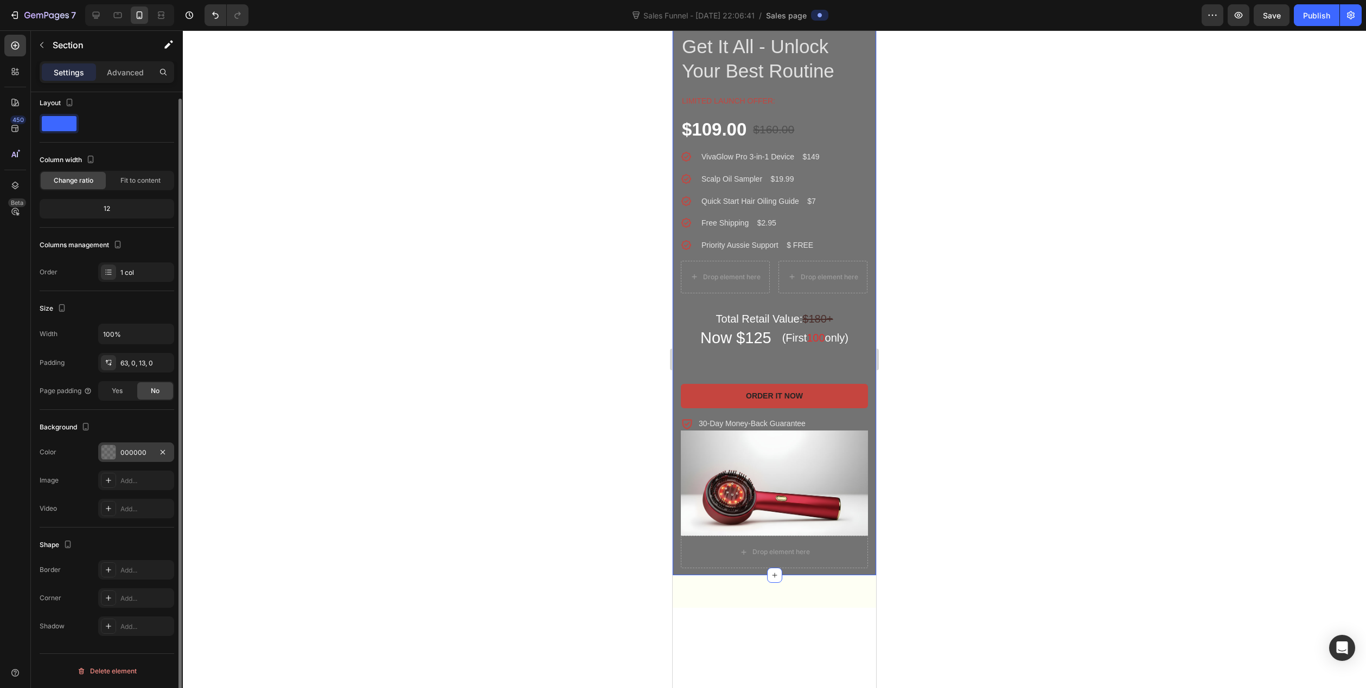
click at [139, 456] on div "000000" at bounding box center [135, 453] width 31 height 10
